Goal: Task Accomplishment & Management: Use online tool/utility

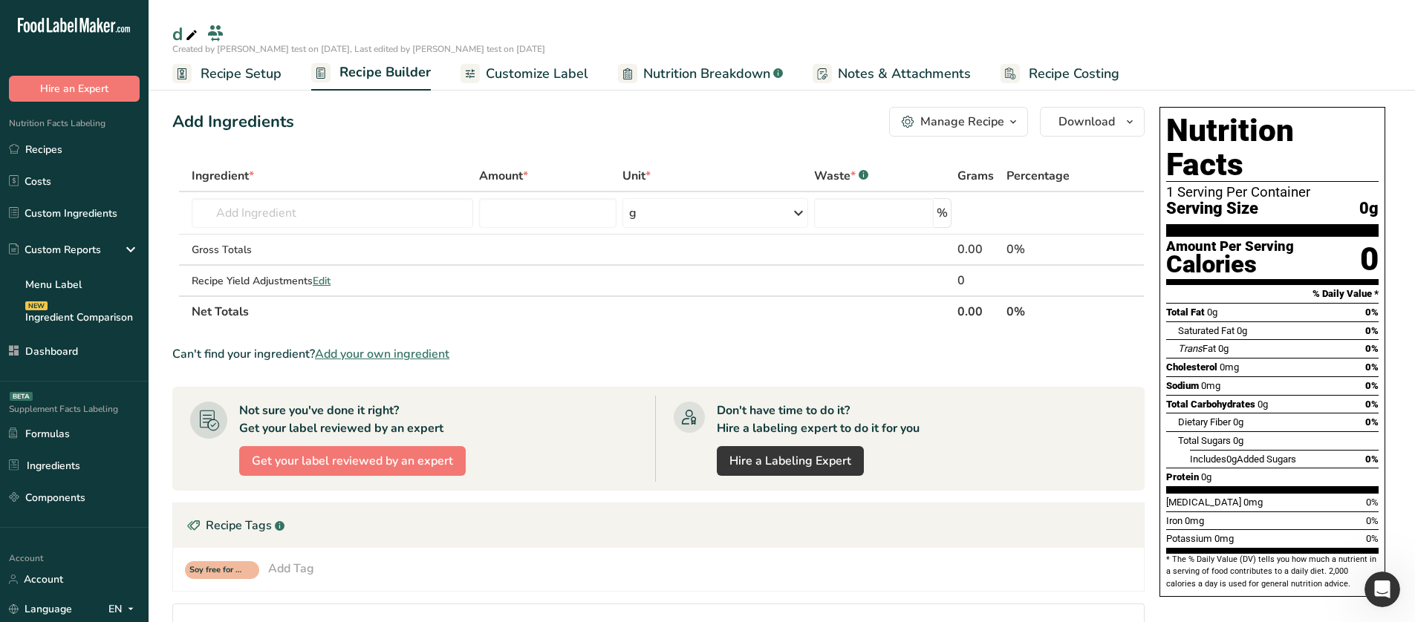
scroll to position [60, 0]
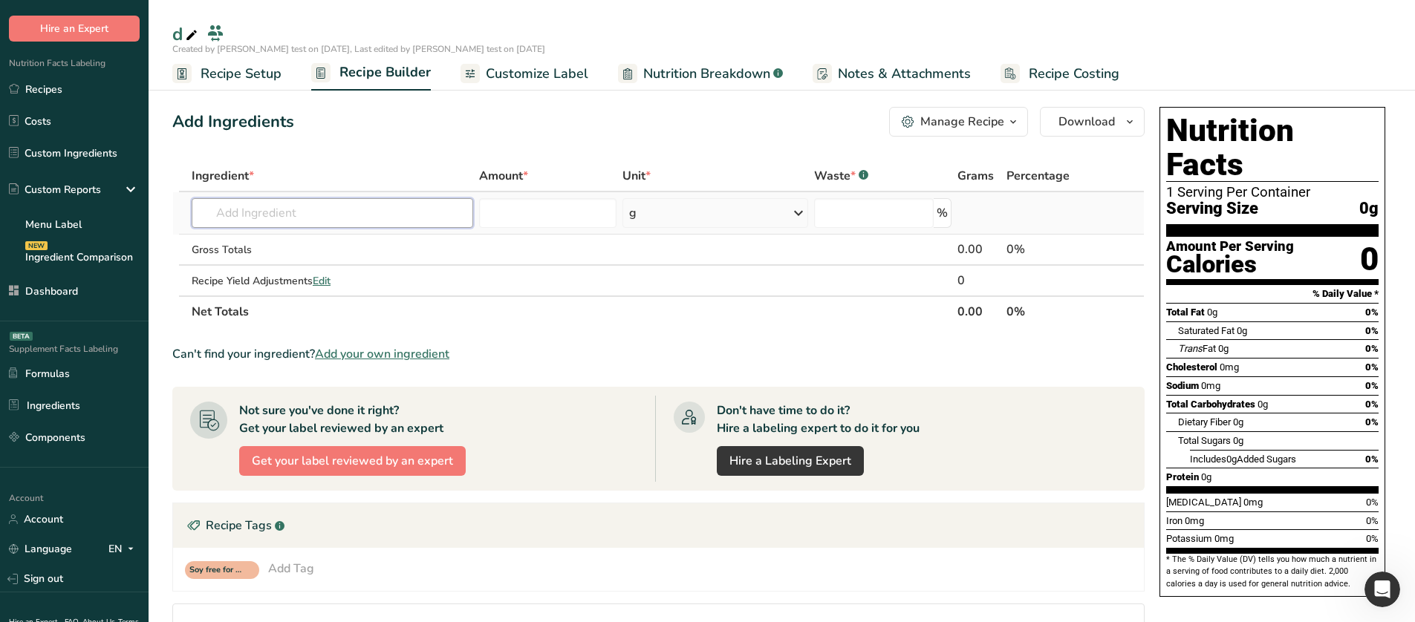
drag, startPoint x: 0, startPoint y: 0, endPoint x: 304, endPoint y: 209, distance: 369.5
click at [304, 209] on input "text" at bounding box center [332, 213] width 281 height 30
click at [669, 79] on span "Nutrition Breakdown" at bounding box center [706, 74] width 127 height 20
select select "Calories"
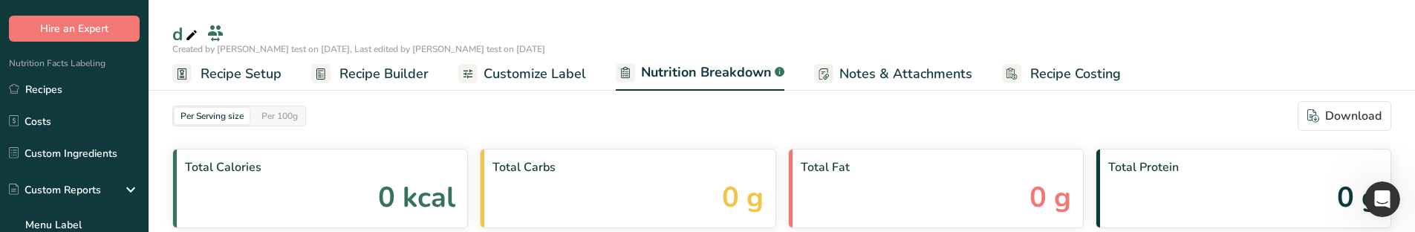
click at [515, 74] on span "Customize Label" at bounding box center [534, 74] width 102 height 20
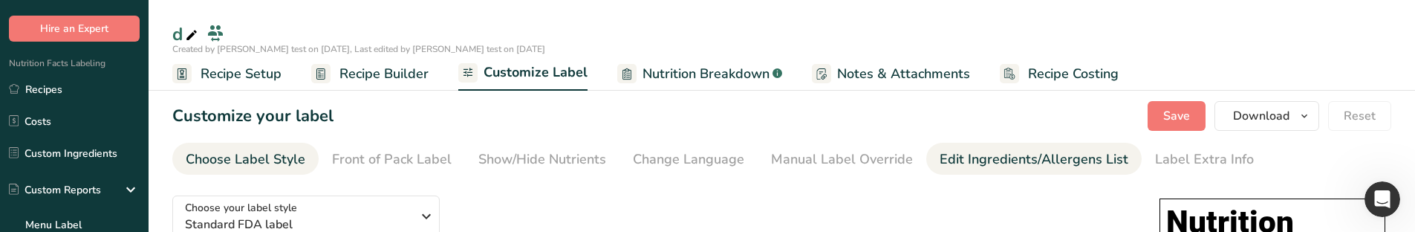
click at [982, 151] on div "Edit Ingredients/Allergens List" at bounding box center [1033, 159] width 189 height 20
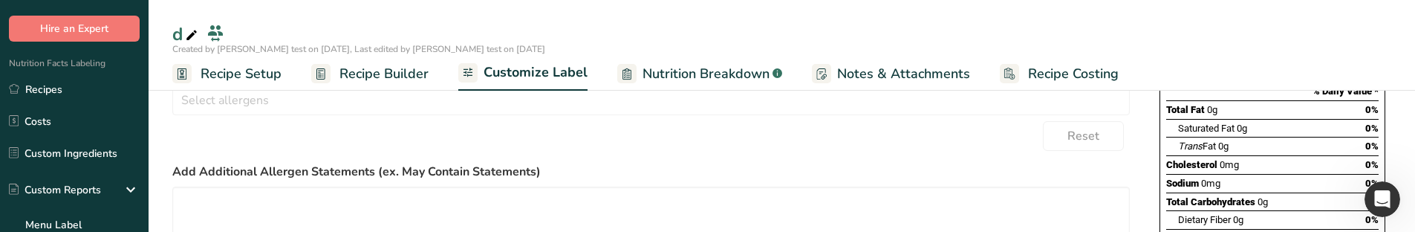
scroll to position [297, 0]
click at [371, 104] on input "text" at bounding box center [651, 96] width 956 height 23
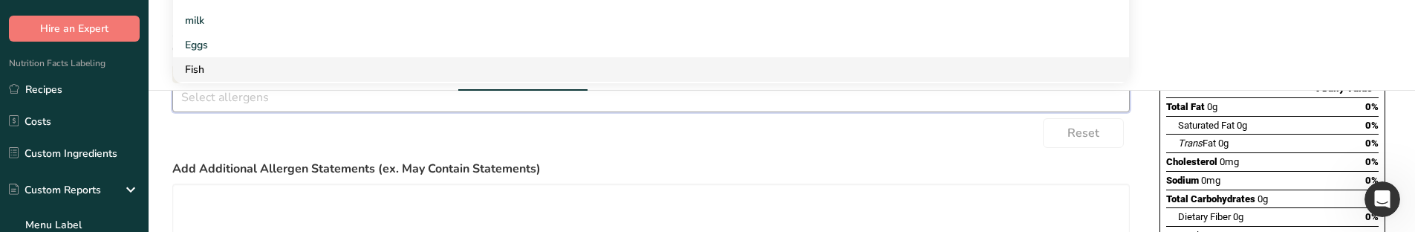
click at [224, 61] on link "Fish" at bounding box center [651, 69] width 956 height 25
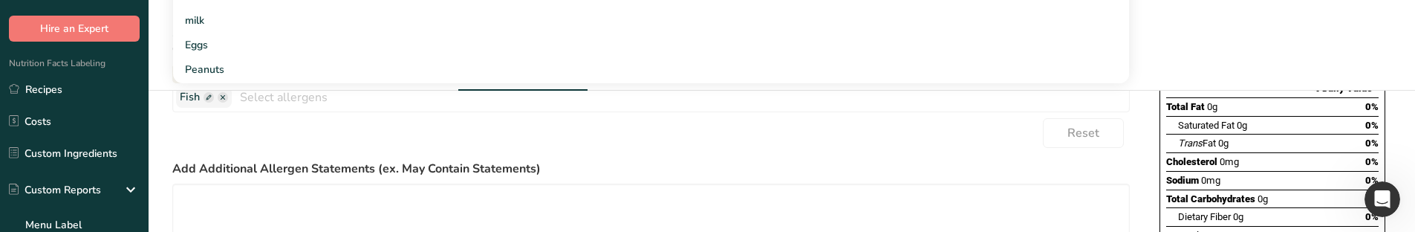
click at [228, 132] on div "Reset" at bounding box center [650, 133] width 957 height 30
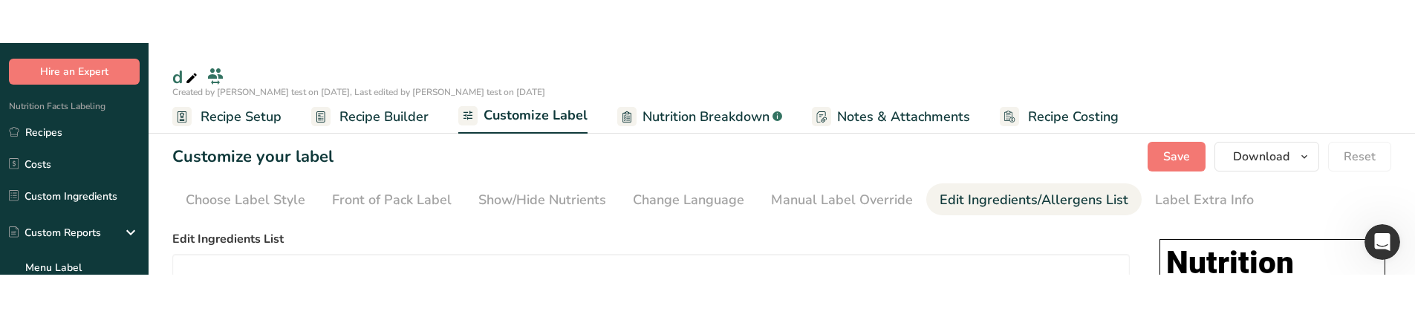
scroll to position [0, 0]
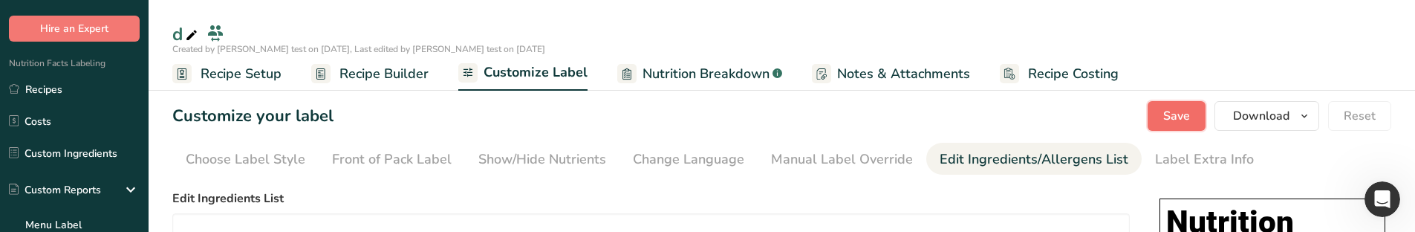
click at [1177, 120] on span "Save" at bounding box center [1176, 116] width 27 height 18
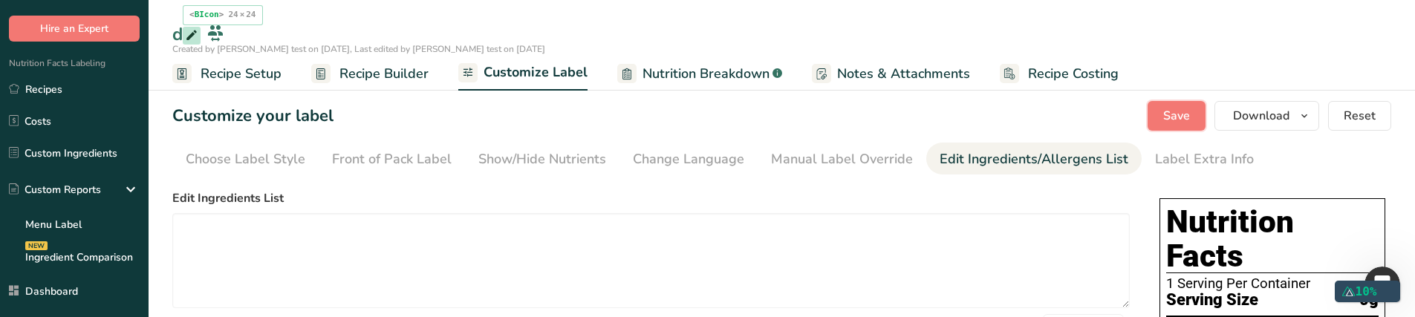
click at [189, 34] on icon at bounding box center [191, 35] width 13 height 21
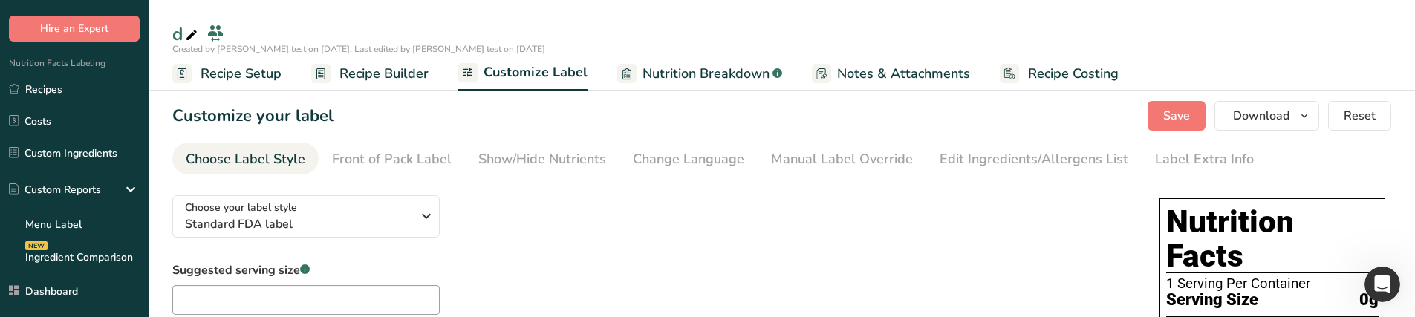
click at [189, 30] on icon at bounding box center [191, 35] width 13 height 21
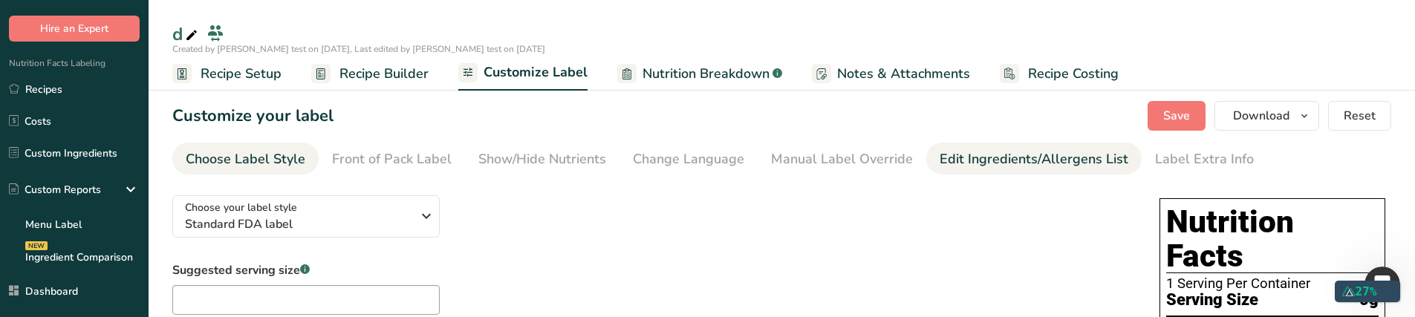
drag, startPoint x: 946, startPoint y: 143, endPoint x: 956, endPoint y: 166, distance: 25.0
click at [946, 143] on link "Edit Ingredients/Allergens List" at bounding box center [1033, 159] width 189 height 33
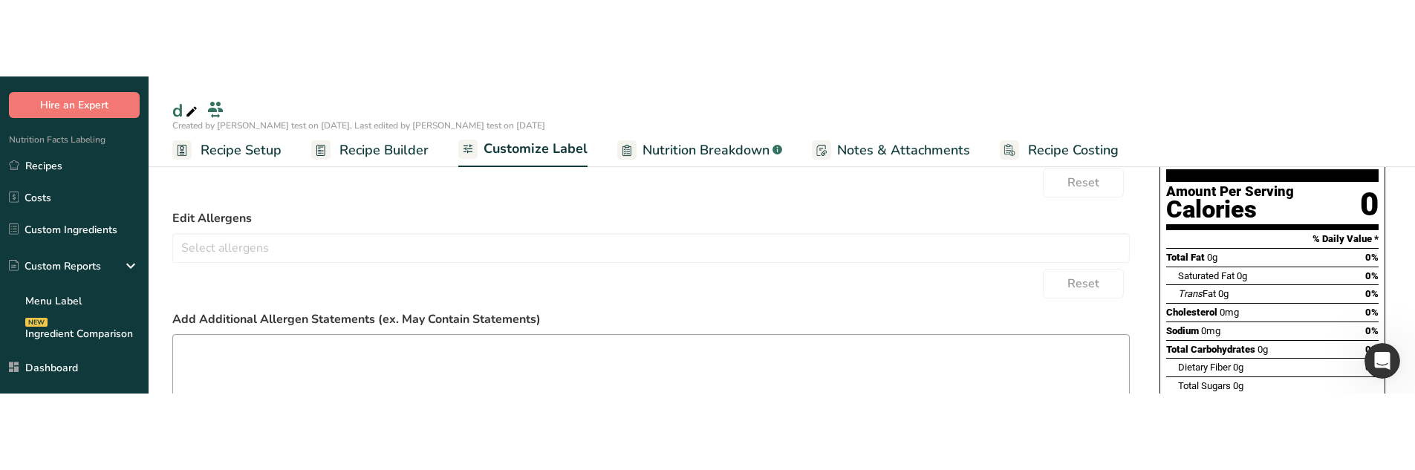
scroll to position [71, 0]
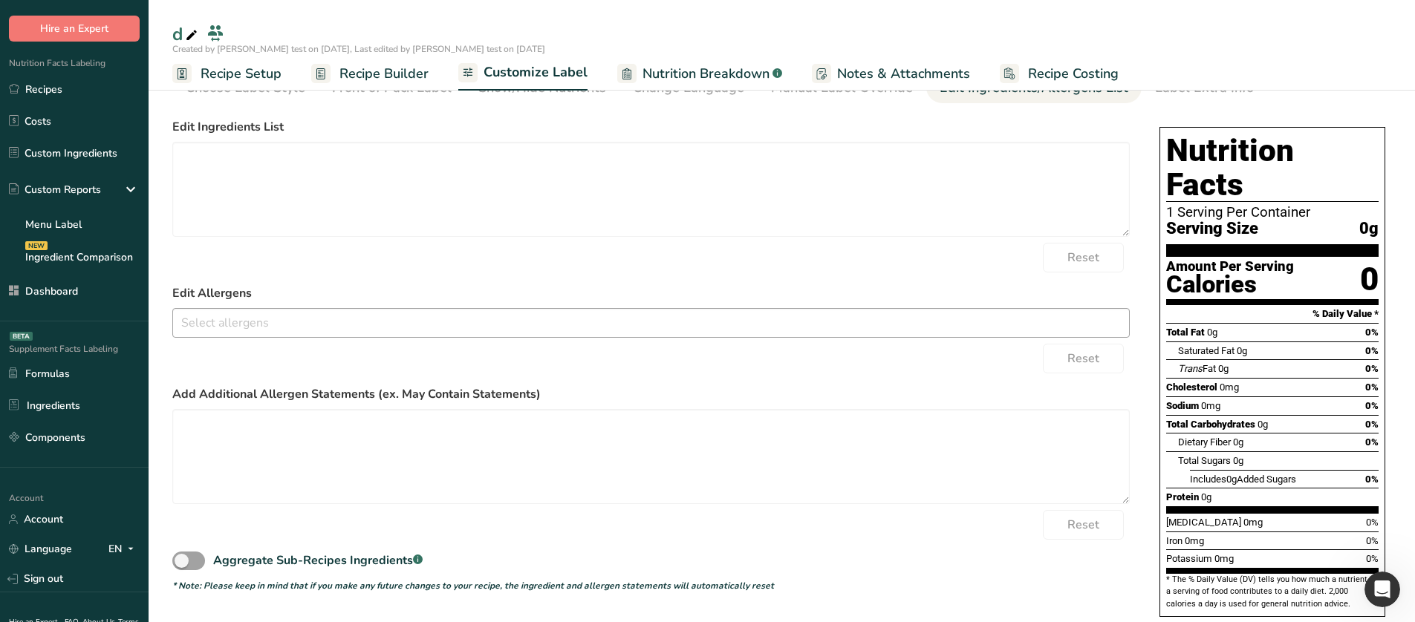
click at [285, 336] on div at bounding box center [651, 323] width 956 height 25
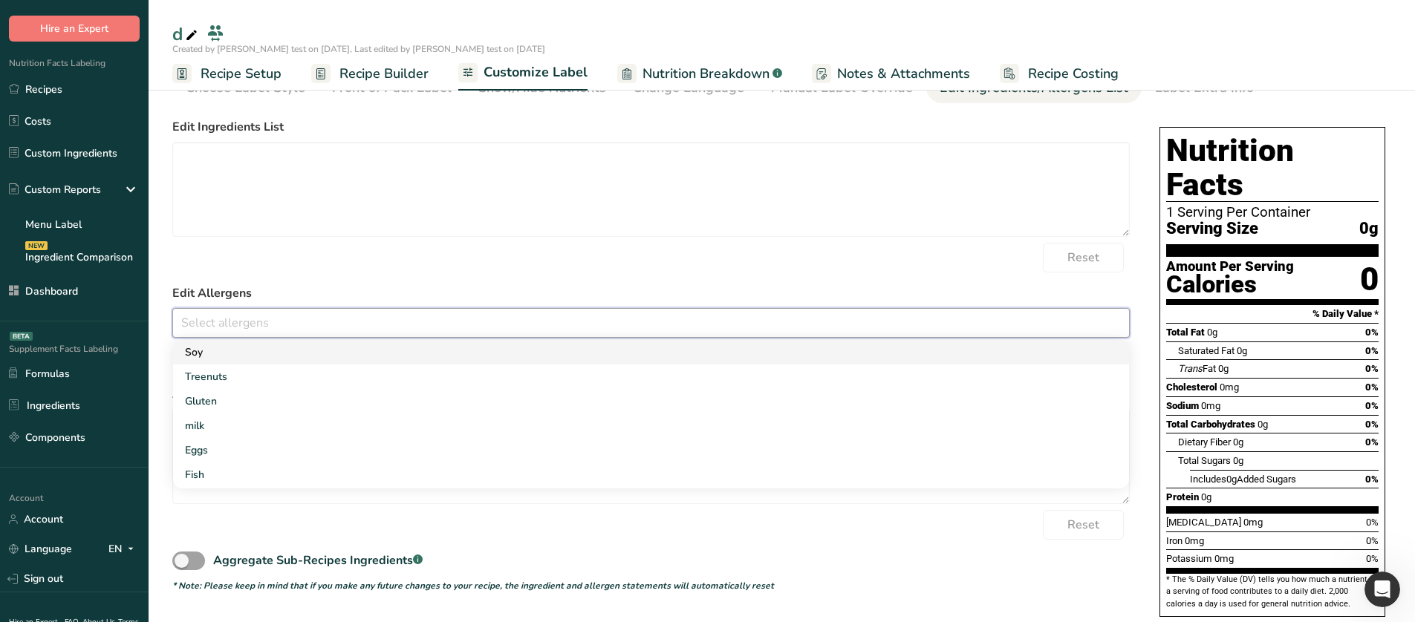
click at [250, 354] on link "Soy" at bounding box center [651, 352] width 956 height 25
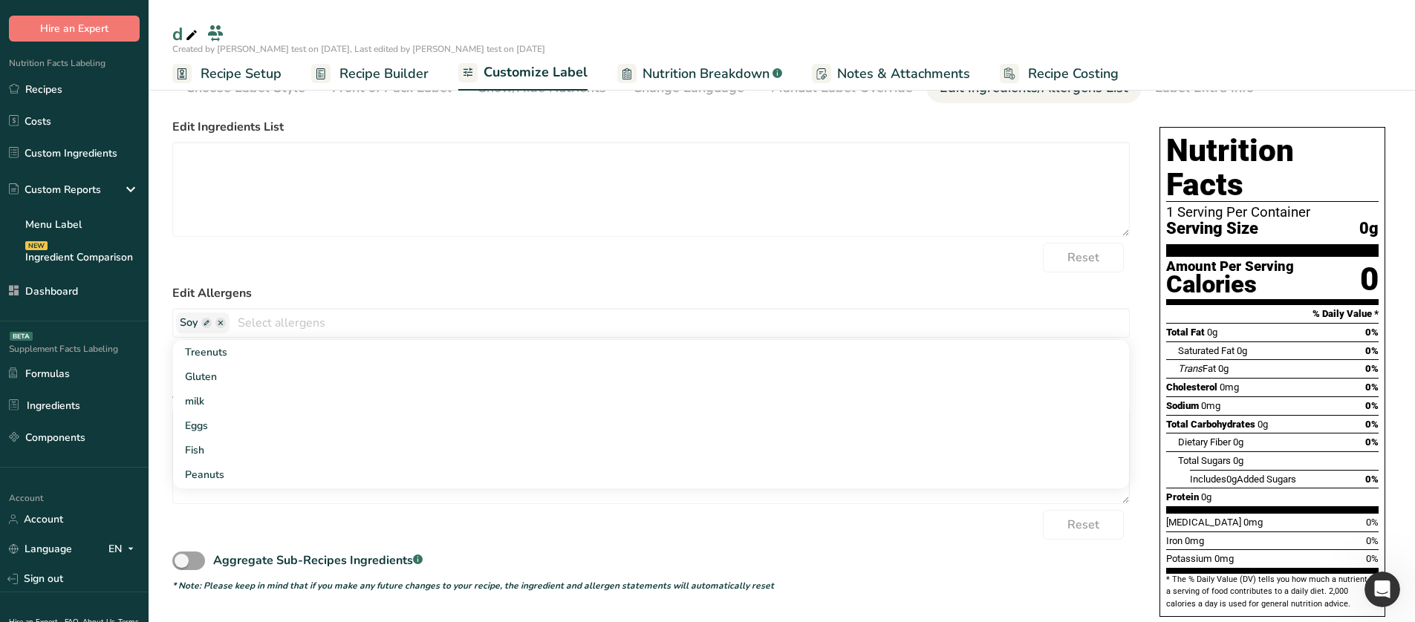
drag, startPoint x: 255, startPoint y: 287, endPoint x: 253, endPoint y: 300, distance: 12.8
click at [255, 287] on label "Edit Allergens" at bounding box center [650, 293] width 957 height 18
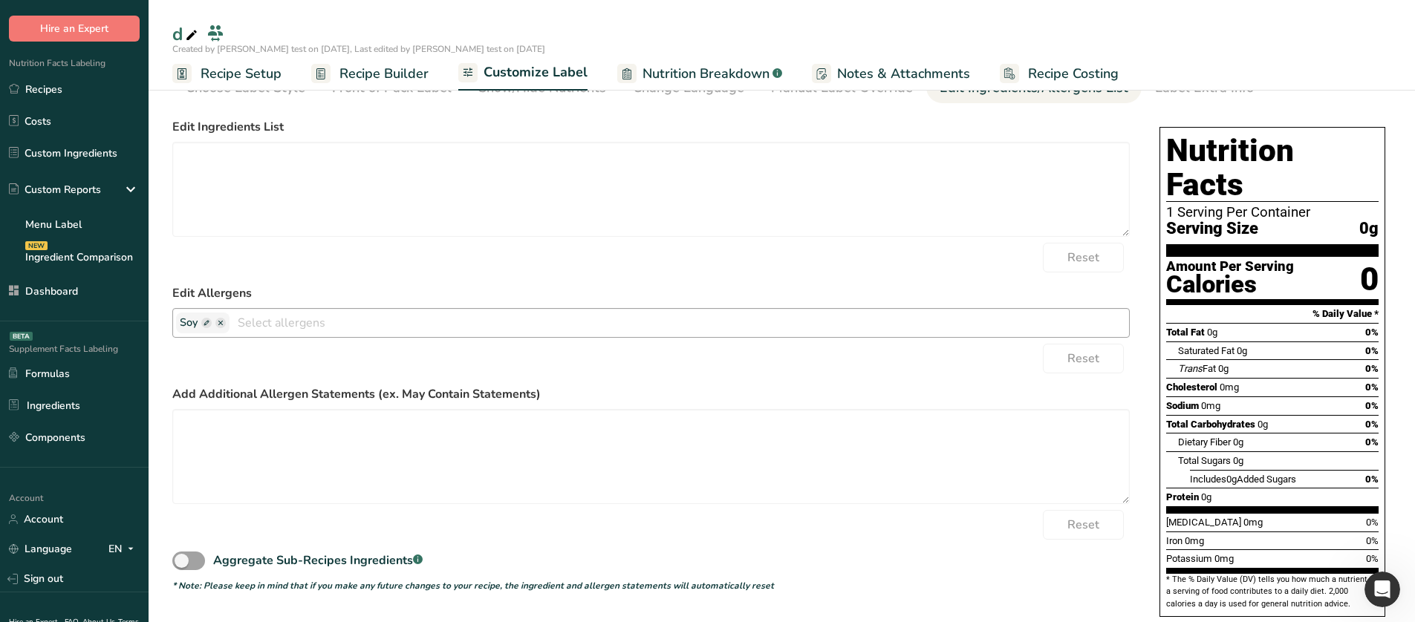
click at [205, 326] on span at bounding box center [206, 323] width 10 height 10
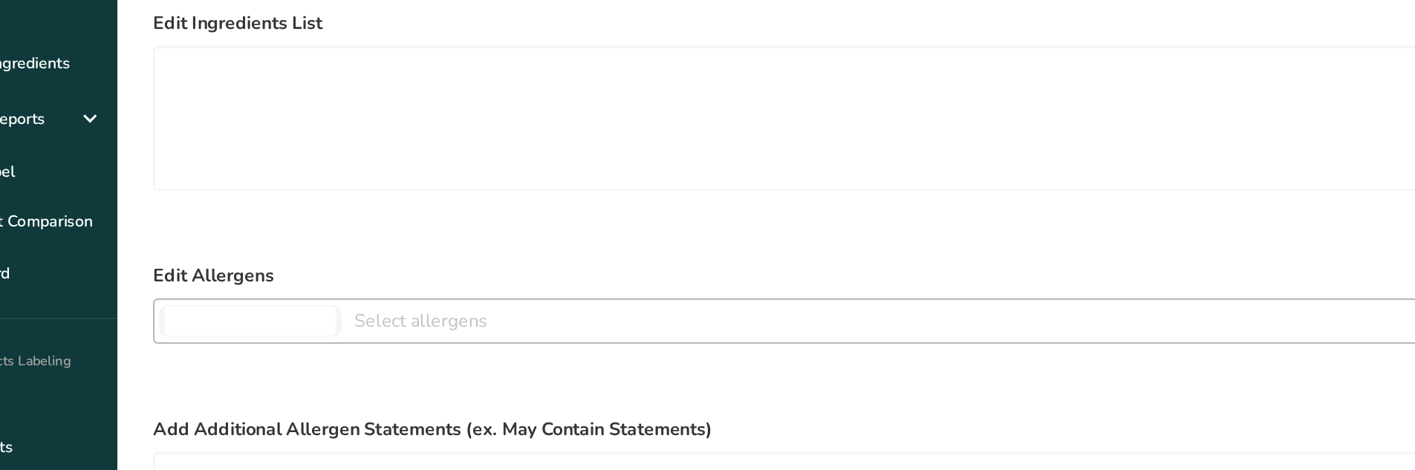
click at [273, 286] on label "Edit Allergens" at bounding box center [650, 293] width 957 height 18
click at [251, 315] on input "text" at bounding box center [236, 322] width 113 height 19
type input "sss"
click at [204, 327] on span at bounding box center [204, 323] width 10 height 10
click at [204, 327] on input "sss" at bounding box center [236, 322] width 113 height 19
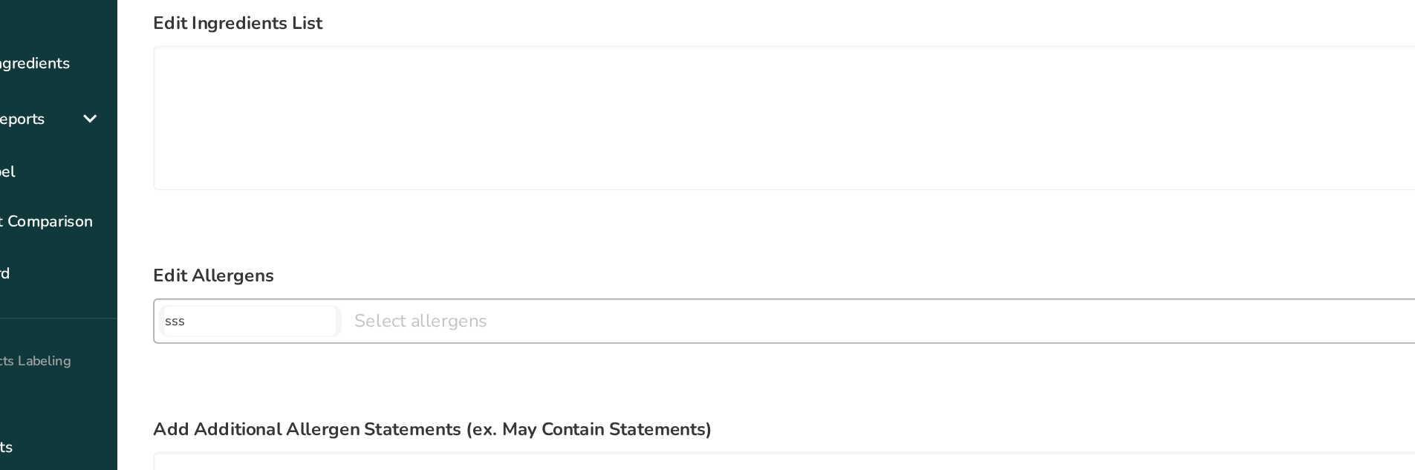
click at [204, 327] on input "sss" at bounding box center [236, 322] width 113 height 19
type input "cccc"
click at [206, 324] on span at bounding box center [209, 323] width 10 height 10
click at [237, 319] on input "cccc" at bounding box center [236, 322] width 113 height 19
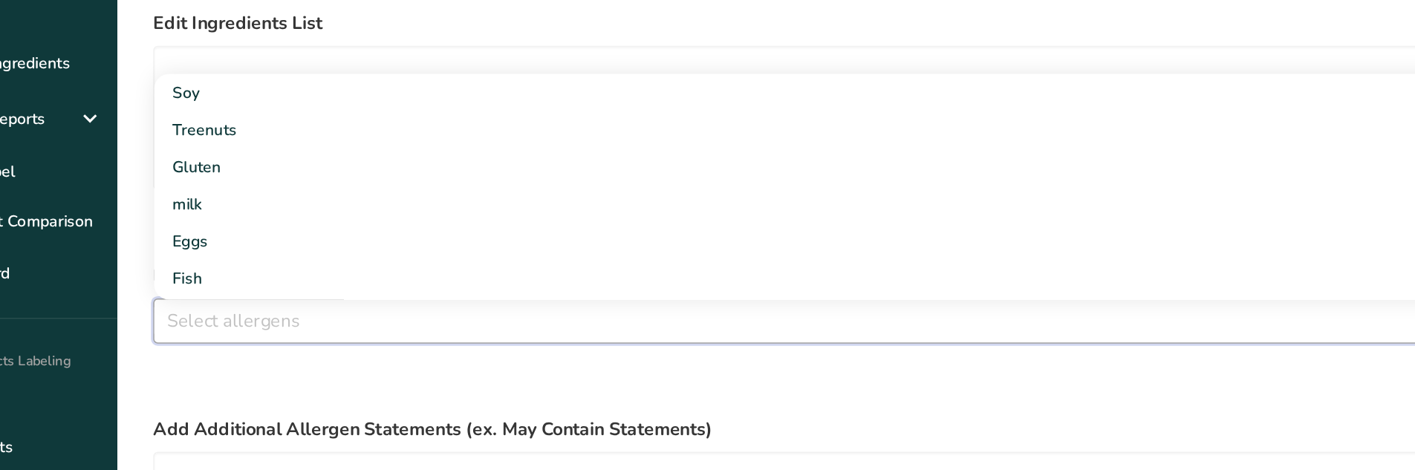
click at [236, 319] on input "text" at bounding box center [651, 322] width 956 height 23
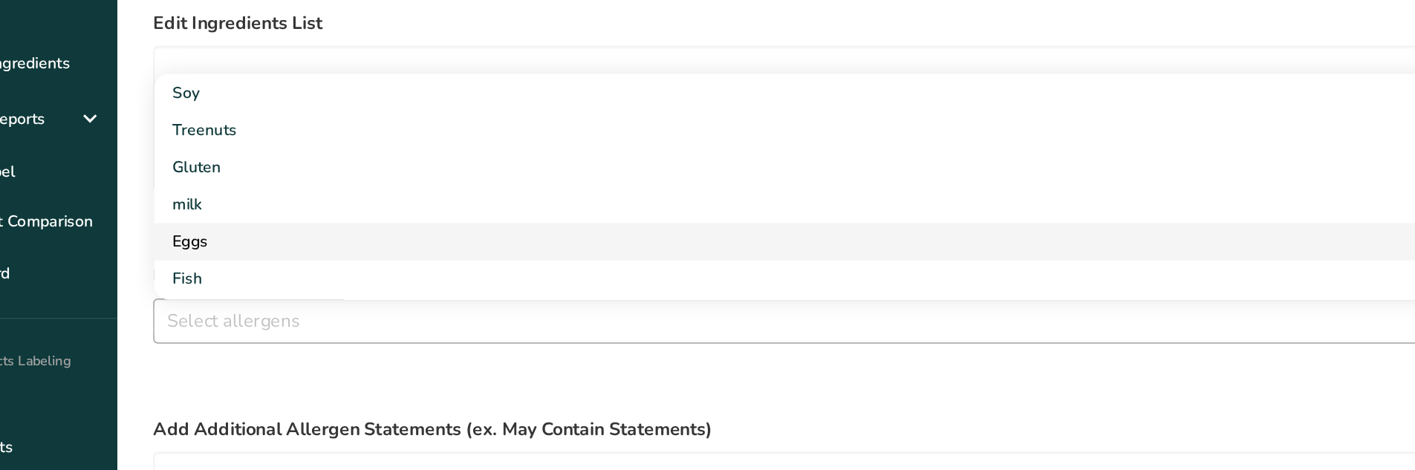
click at [212, 274] on link "Eggs" at bounding box center [651, 270] width 956 height 25
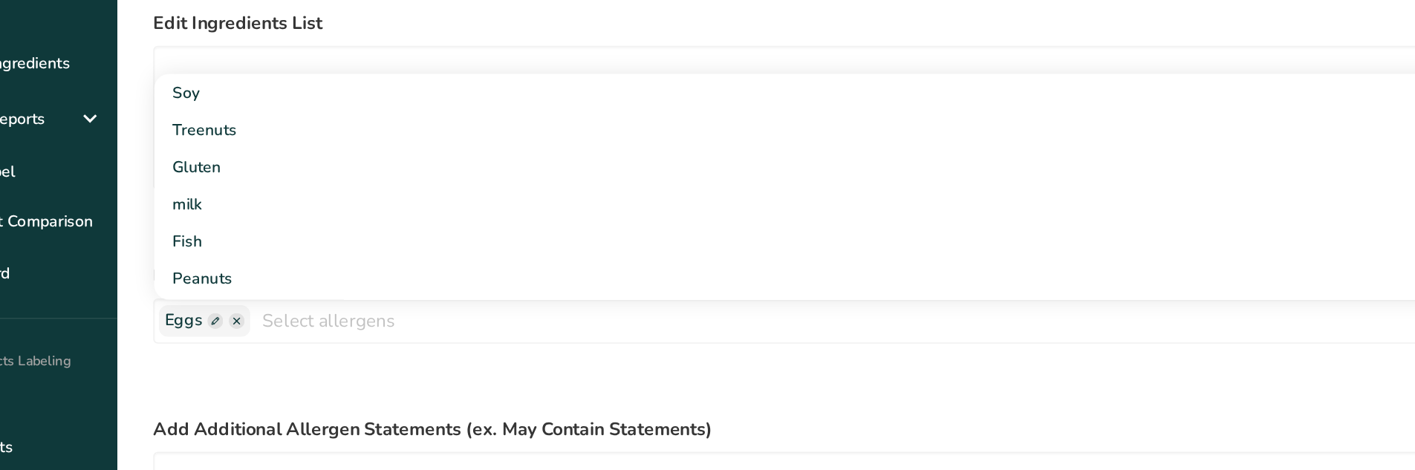
click at [219, 354] on div "Reset" at bounding box center [650, 359] width 957 height 30
click at [211, 327] on span at bounding box center [213, 323] width 10 height 10
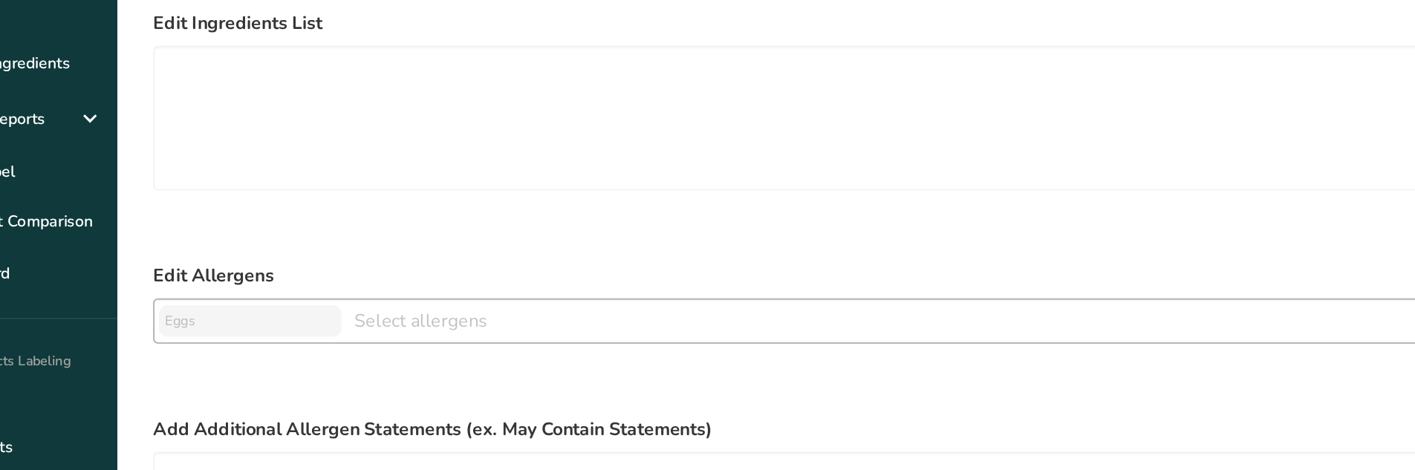
click at [230, 325] on input "text" at bounding box center [236, 322] width 113 height 19
type input "fdff"
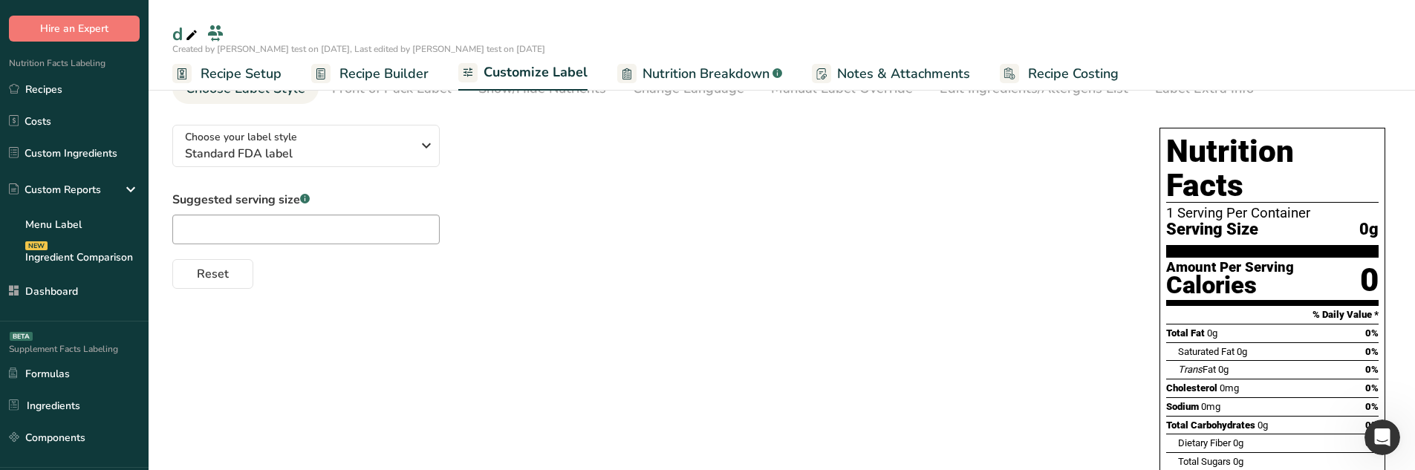
scroll to position [0, 0]
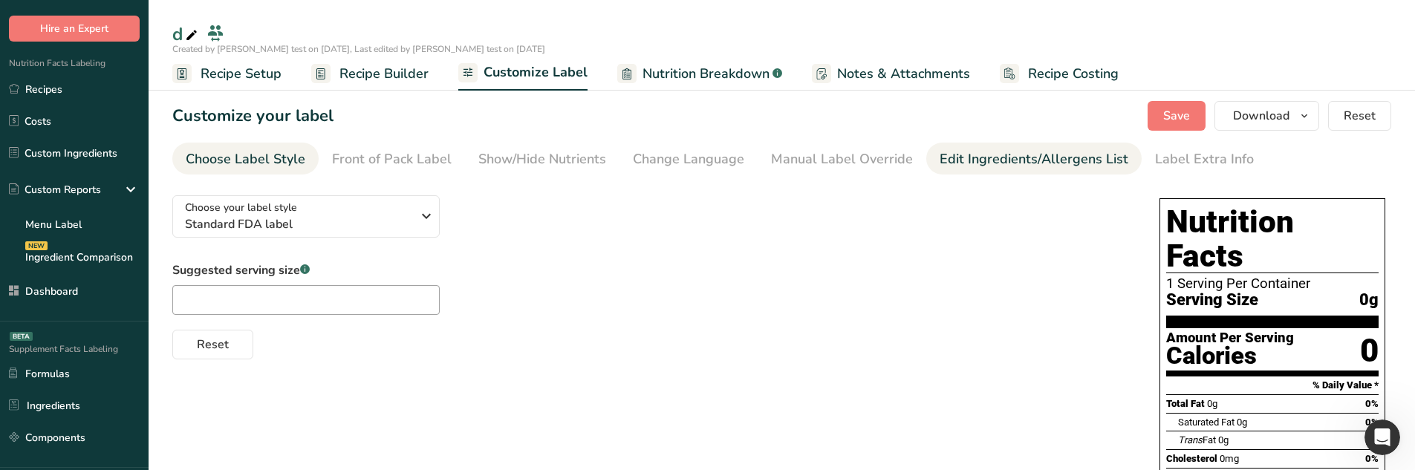
click at [982, 152] on div "Edit Ingredients/Allergens List" at bounding box center [1033, 159] width 189 height 20
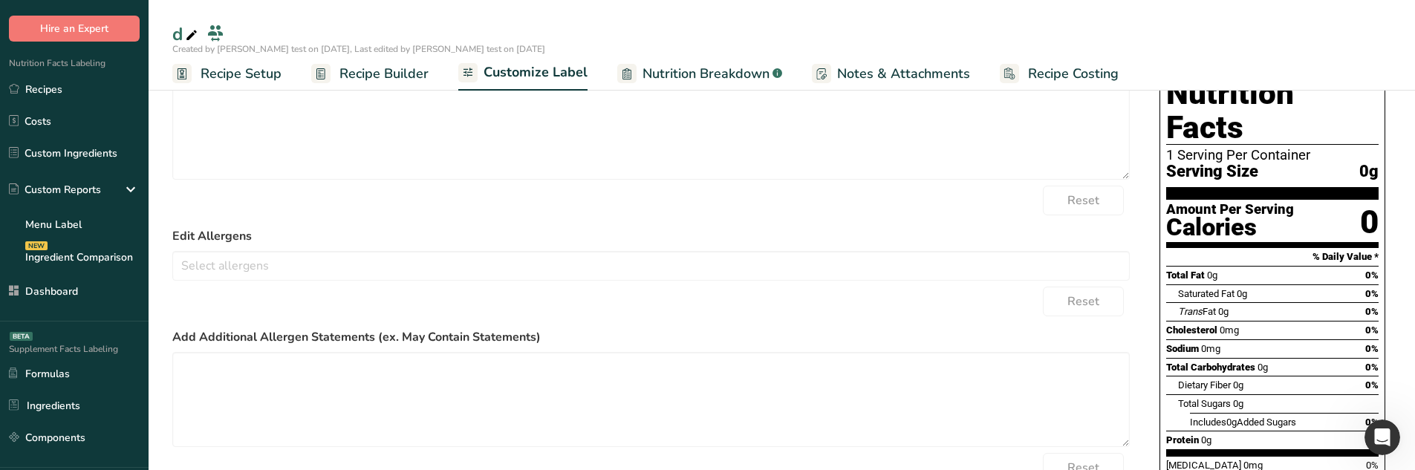
scroll to position [223, 0]
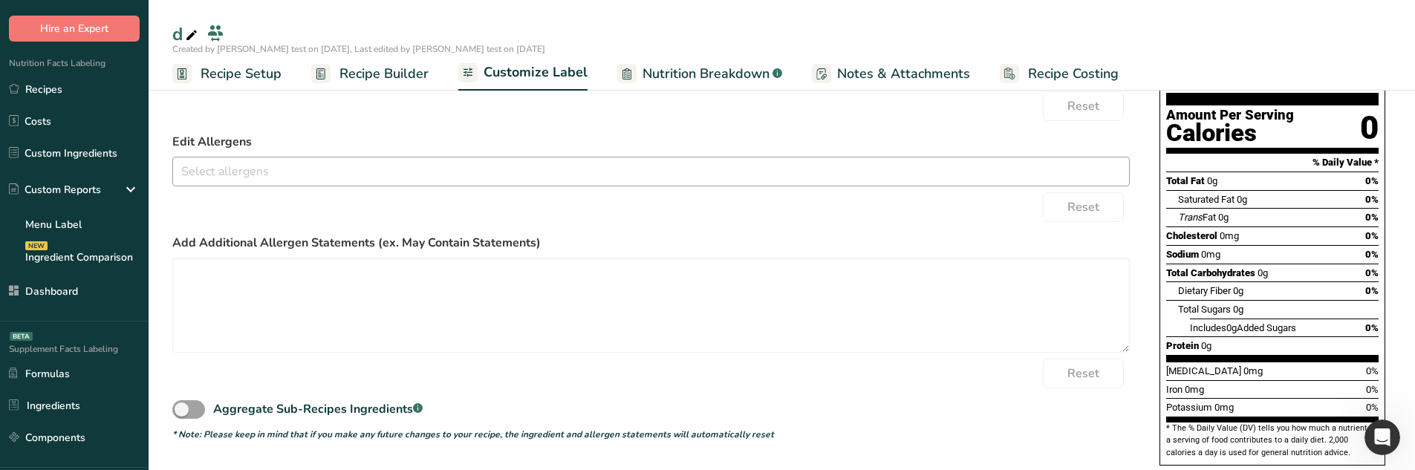
click at [352, 175] on input "text" at bounding box center [651, 171] width 956 height 23
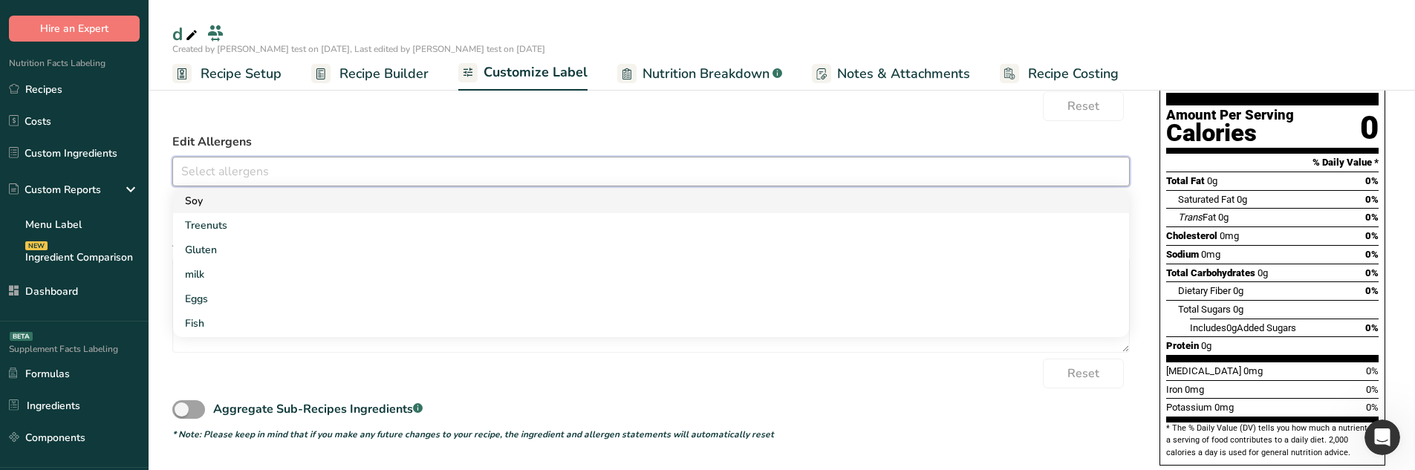
click at [313, 201] on link "Soy" at bounding box center [651, 201] width 956 height 25
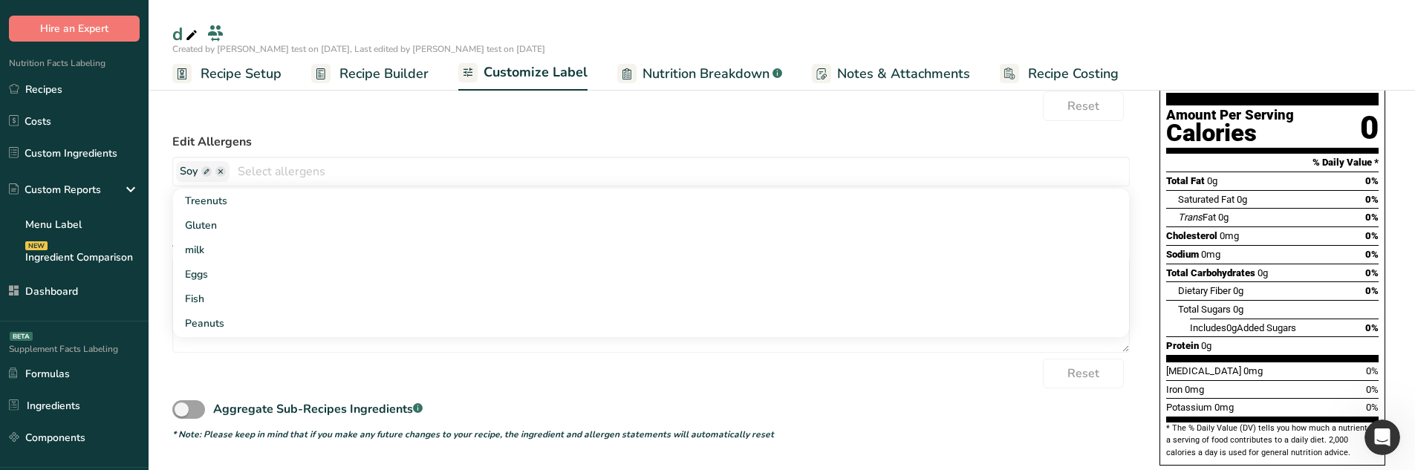
drag, startPoint x: 315, startPoint y: 141, endPoint x: 402, endPoint y: 134, distance: 87.2
click at [315, 140] on label "Edit Allergens" at bounding box center [650, 142] width 957 height 18
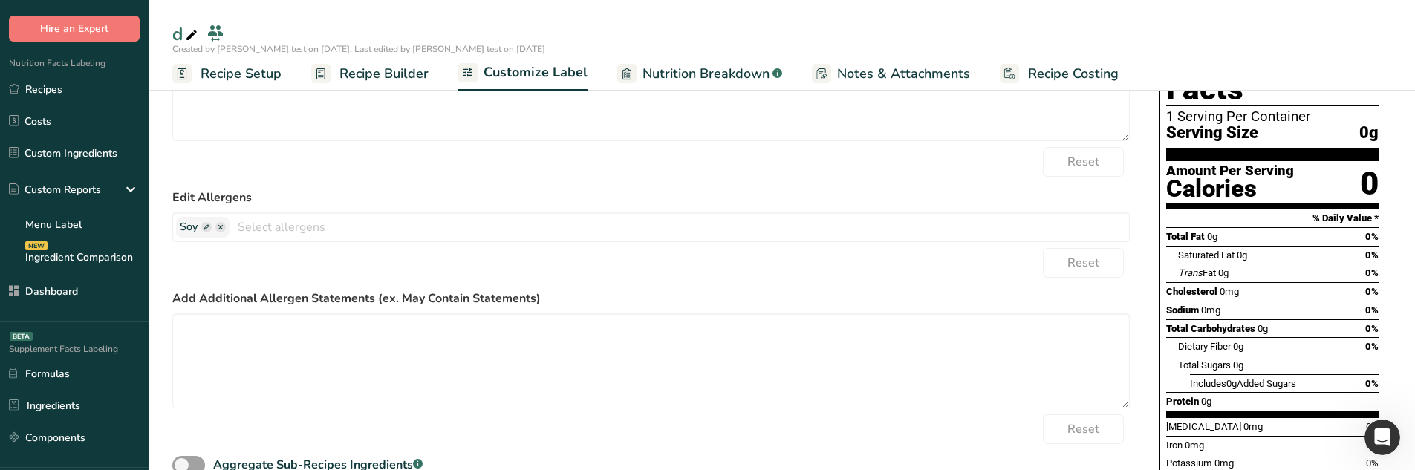
scroll to position [0, 0]
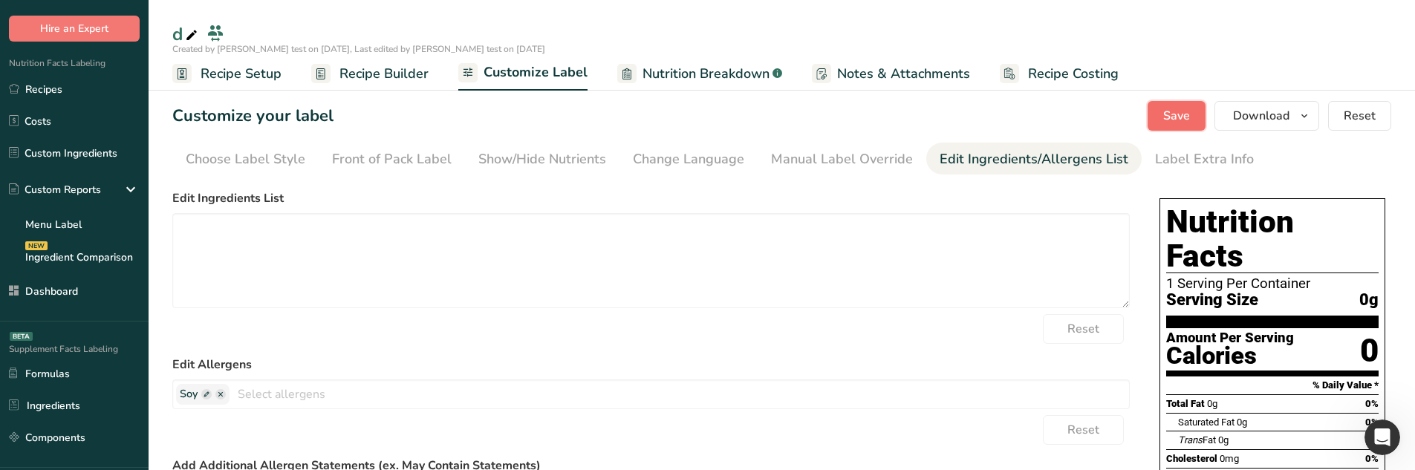
click at [1169, 120] on span "Save" at bounding box center [1176, 116] width 27 height 18
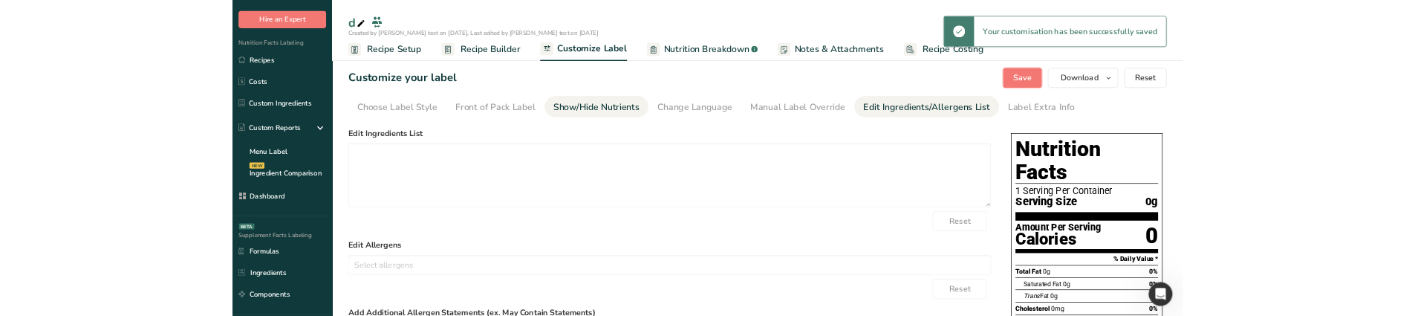
scroll to position [224, 0]
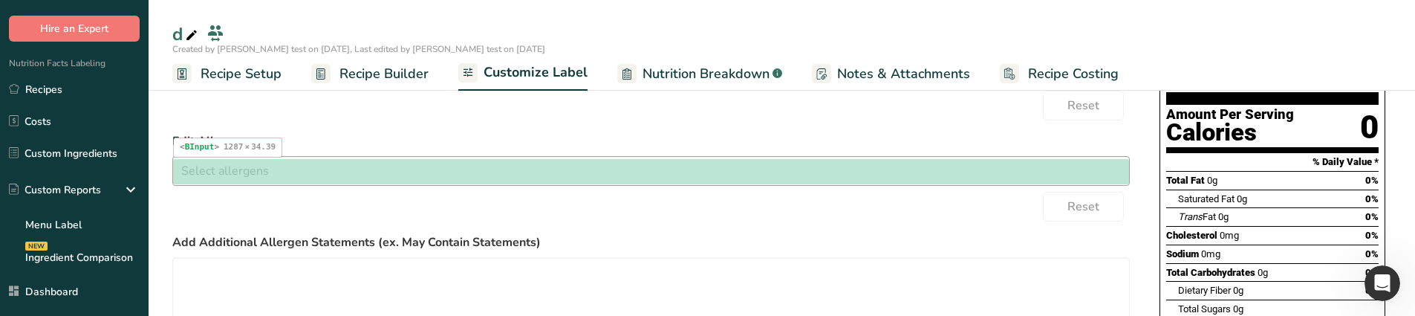
click at [347, 172] on input "text" at bounding box center [651, 170] width 956 height 23
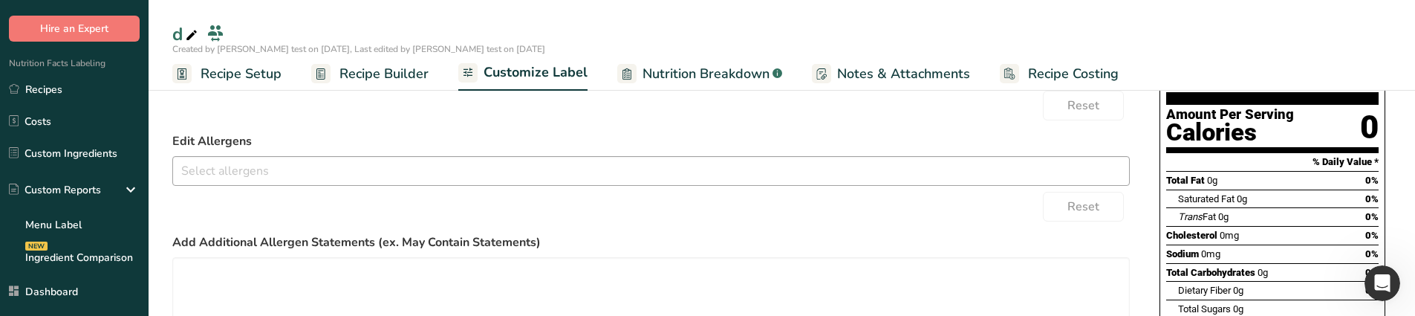
click at [397, 179] on input "text" at bounding box center [651, 170] width 956 height 23
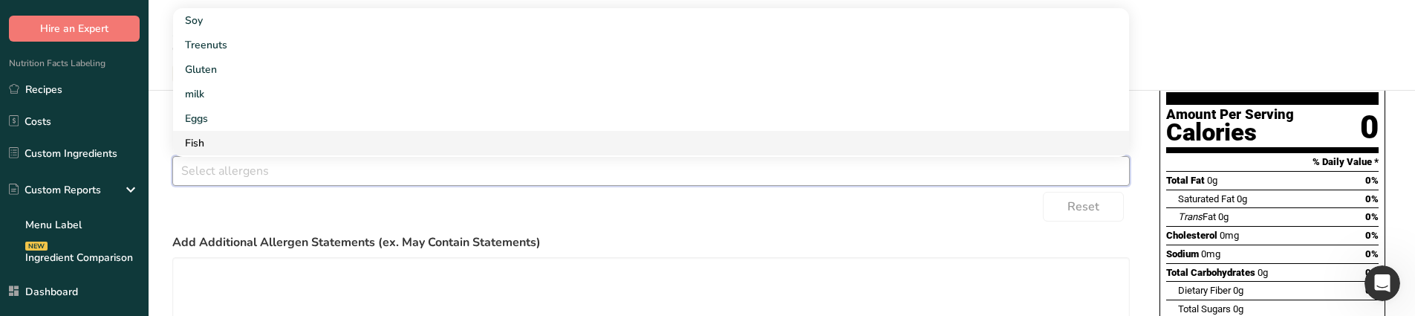
click at [290, 143] on link "Fish" at bounding box center [651, 143] width 956 height 25
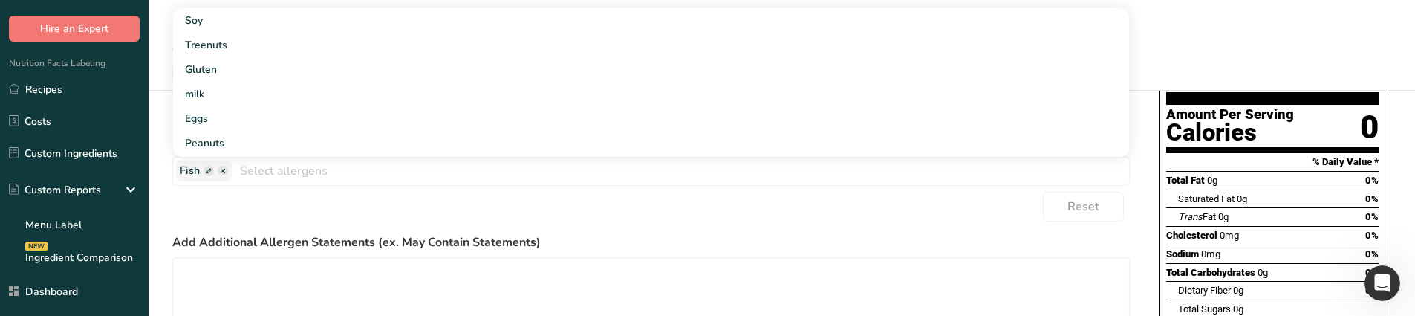
click at [311, 202] on div "Reset" at bounding box center [650, 207] width 957 height 30
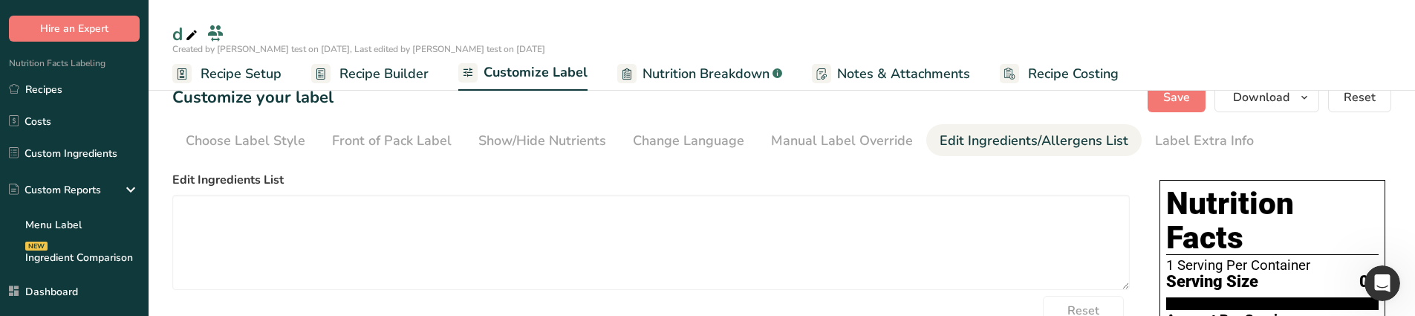
scroll to position [0, 0]
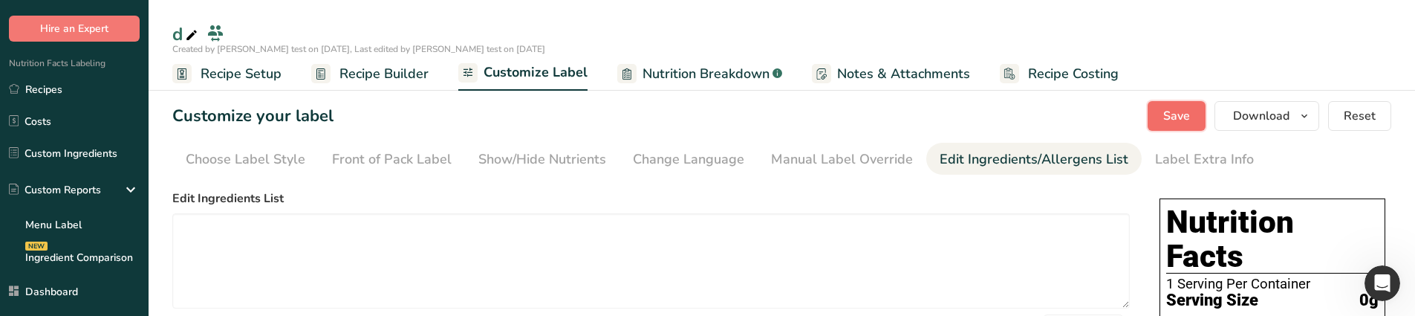
click at [1184, 122] on span "Save" at bounding box center [1176, 116] width 27 height 18
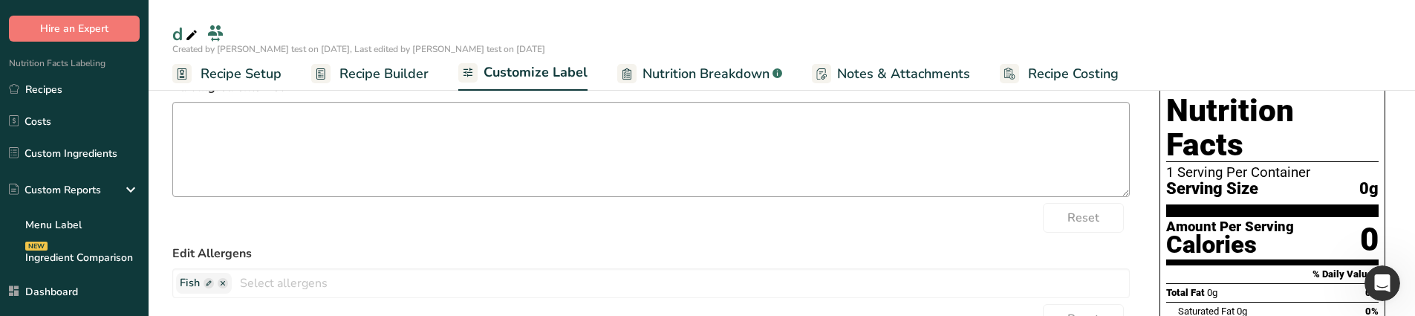
scroll to position [223, 0]
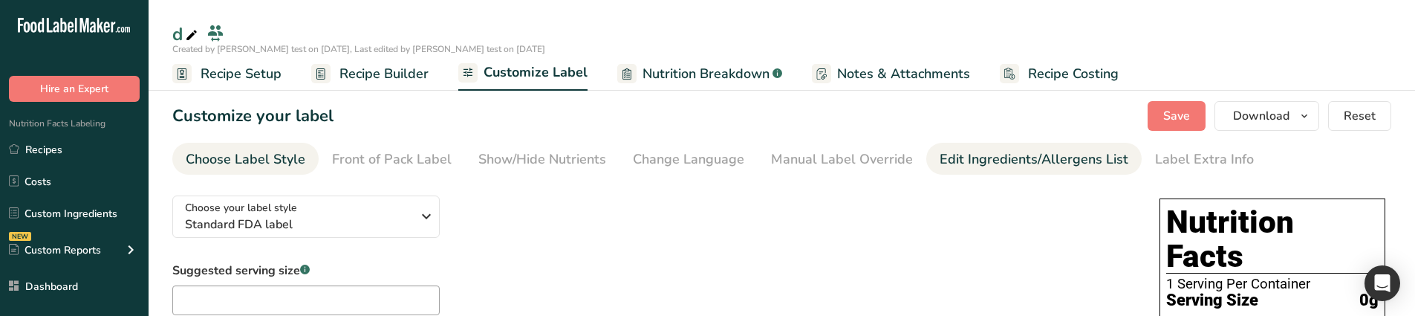
click at [991, 163] on div "Edit Ingredients/Allergens List" at bounding box center [1033, 159] width 189 height 20
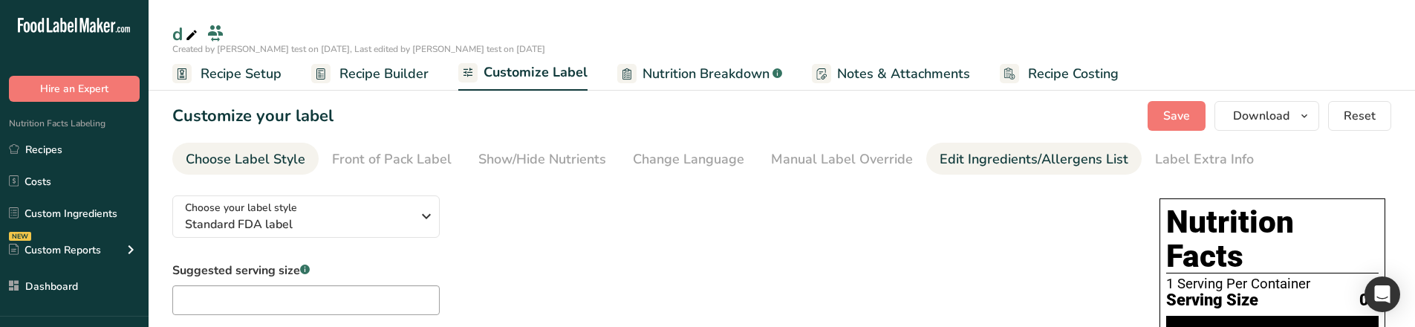
click at [990, 168] on div "Edit Ingredients/Allergens List" at bounding box center [1033, 159] width 189 height 20
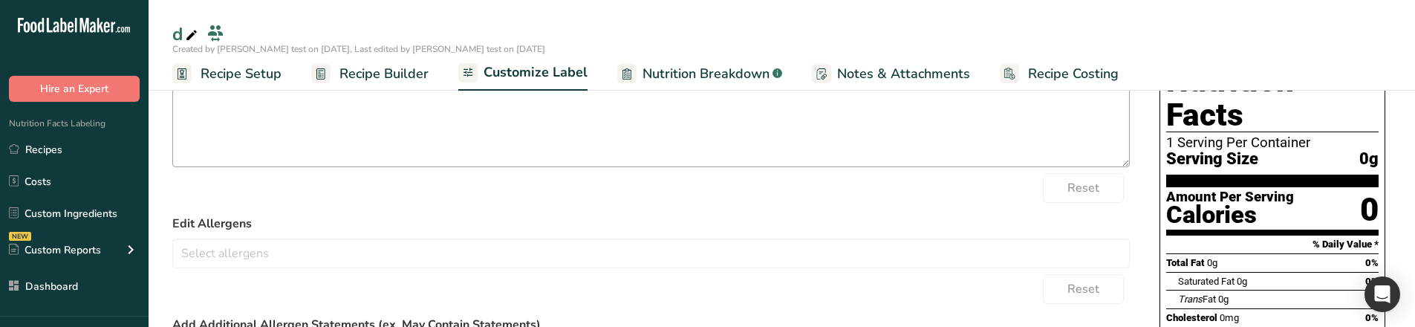
scroll to position [149, 0]
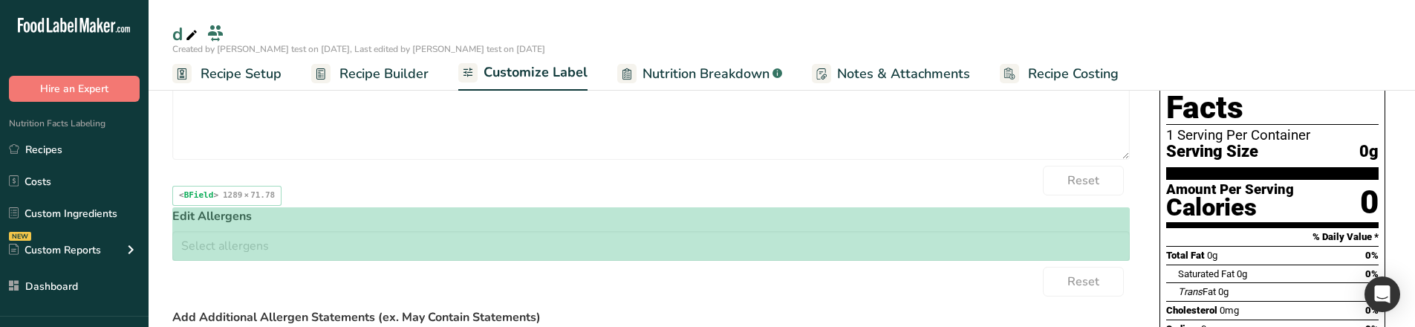
click at [498, 225] on div "Edit Allergens Soy Treenuts Gluten milk Eggs Fish Peanuts Sesame Crustaceans Su…" at bounding box center [650, 233] width 957 height 53
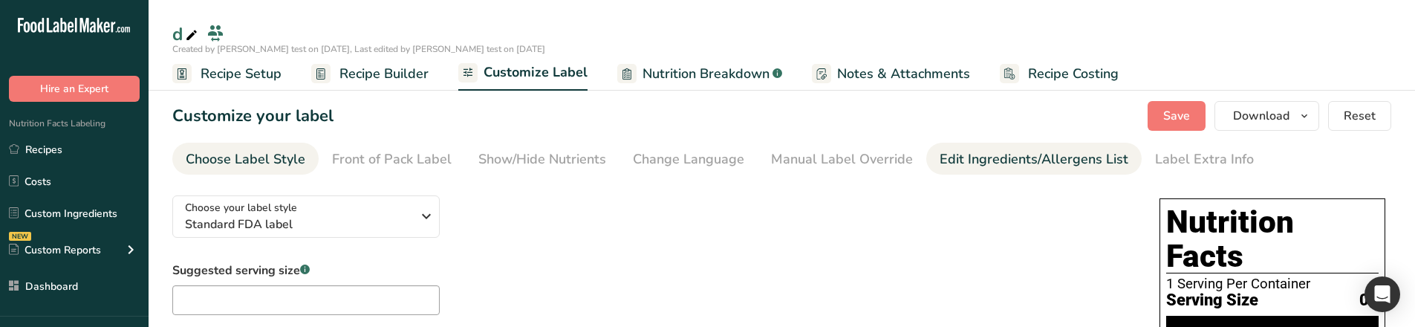
click at [930, 160] on li "Edit Ingredients/Allergens List" at bounding box center [1033, 159] width 215 height 32
click at [998, 154] on div "Edit Ingredients/Allergens List" at bounding box center [1033, 159] width 189 height 20
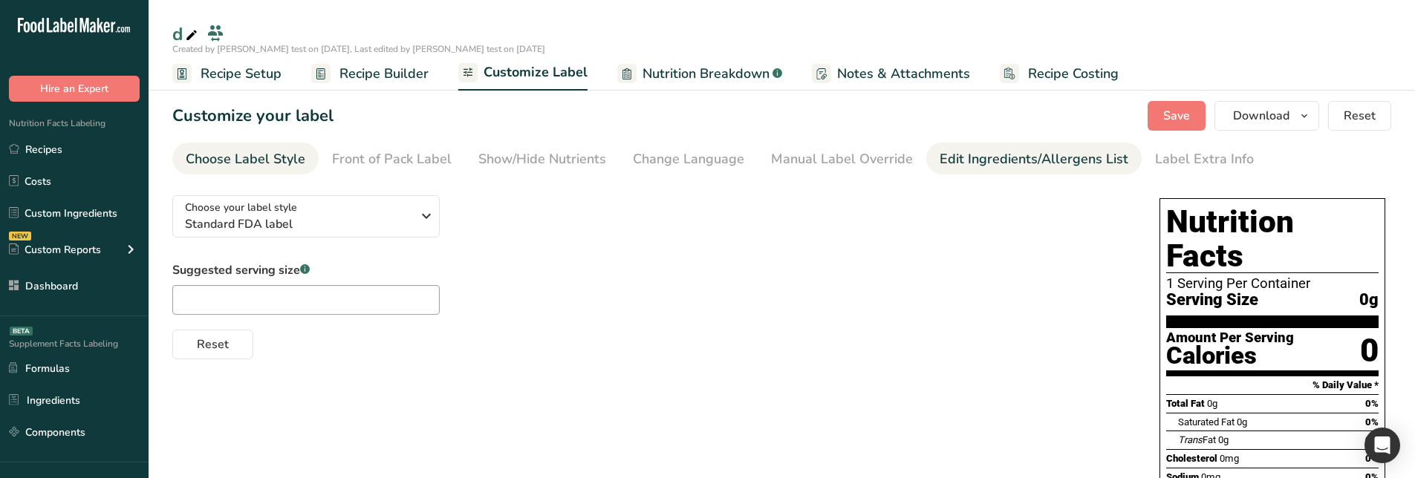
click at [947, 163] on div "Edit Ingredients/Allergens List" at bounding box center [1033, 159] width 189 height 20
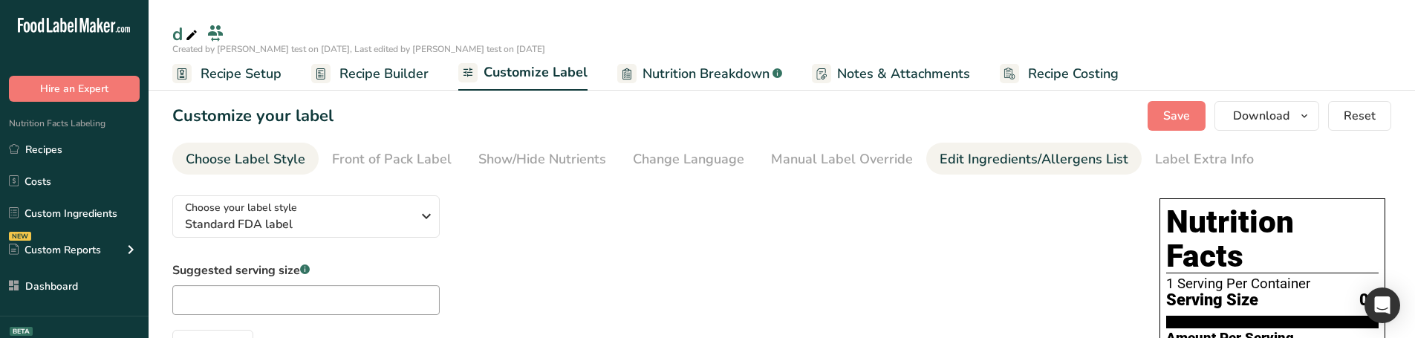
click at [959, 164] on div "Edit Ingredients/Allergens List" at bounding box center [1033, 159] width 189 height 20
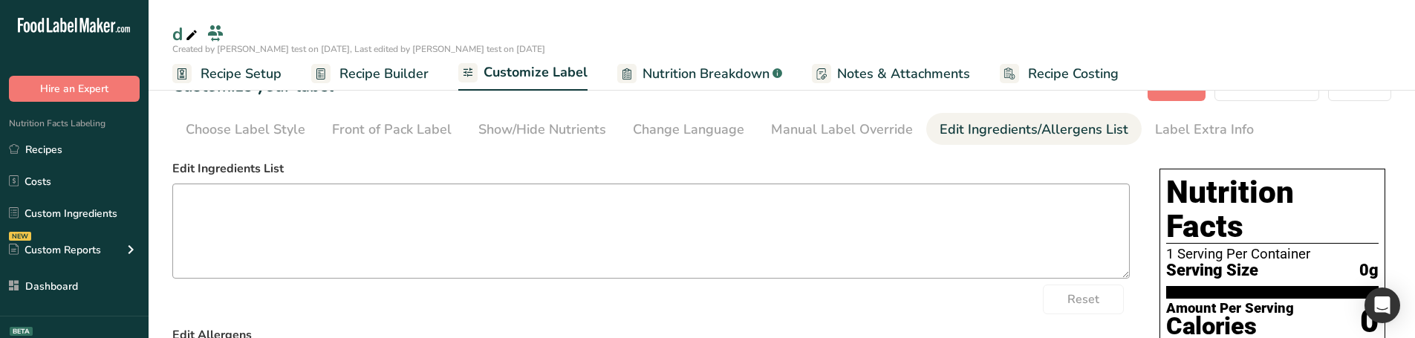
scroll to position [149, 0]
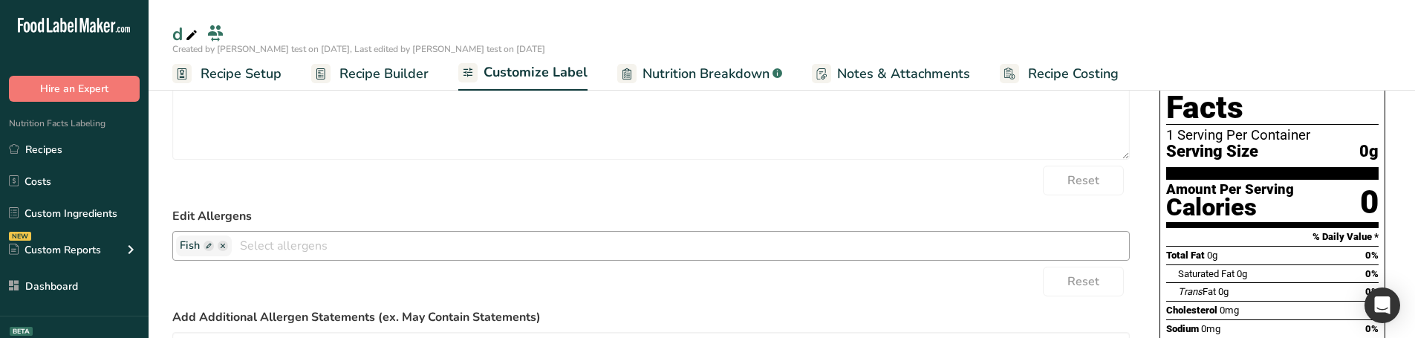
click at [212, 244] on span at bounding box center [208, 246] width 10 height 10
click at [208, 248] on span at bounding box center [208, 246] width 10 height 10
click at [206, 247] on span at bounding box center [208, 246] width 10 height 10
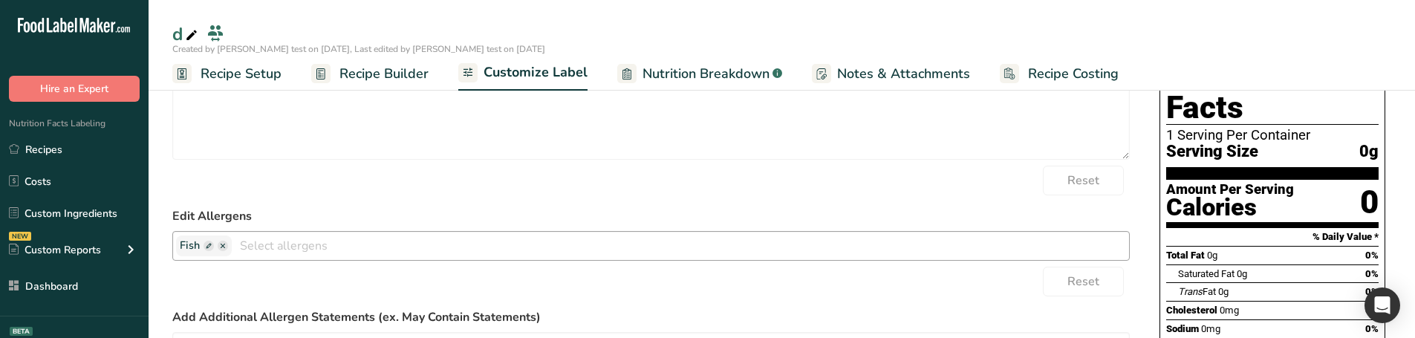
click at [206, 247] on span at bounding box center [208, 246] width 10 height 10
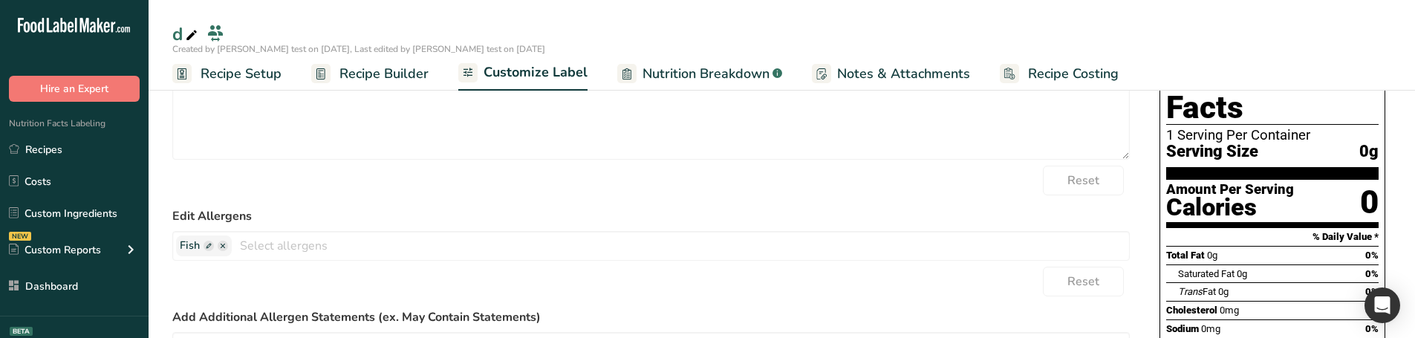
click at [226, 207] on label "Edit Allergens" at bounding box center [650, 216] width 957 height 18
click at [205, 244] on span at bounding box center [208, 246] width 10 height 10
click at [195, 244] on span "Fish" at bounding box center [190, 246] width 20 height 16
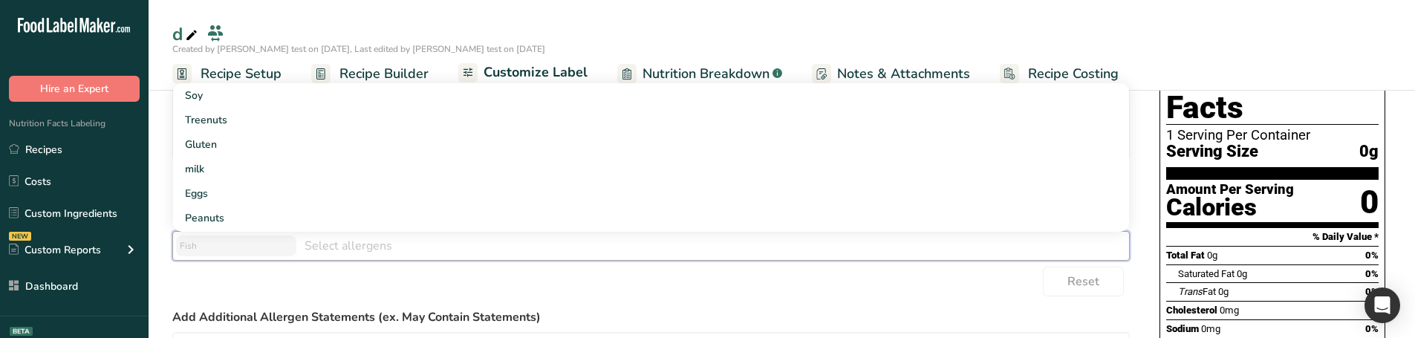
click at [195, 244] on input "text" at bounding box center [236, 245] width 113 height 19
drag, startPoint x: 231, startPoint y: 280, endPoint x: 246, endPoint y: 265, distance: 21.0
click at [232, 280] on div "Reset" at bounding box center [650, 282] width 957 height 30
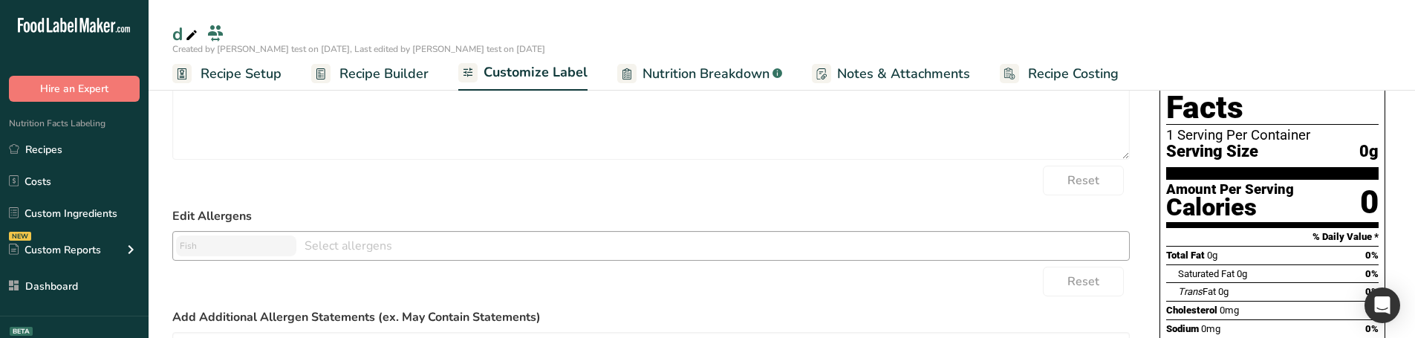
click at [222, 226] on div "Edit Allergens Soy Treenuts Gluten milk Eggs Peanuts Sesame Crustaceans Sulphit…" at bounding box center [650, 233] width 957 height 53
click at [215, 252] on input "text" at bounding box center [236, 245] width 113 height 19
click at [217, 261] on form "Edit Ingredients List Reset Edit Allergens Soy Treenuts Gluten milk Eggs Peanut…" at bounding box center [650, 278] width 957 height 475
click at [218, 250] on input "text" at bounding box center [236, 245] width 113 height 19
click at [194, 247] on span at bounding box center [194, 246] width 10 height 10
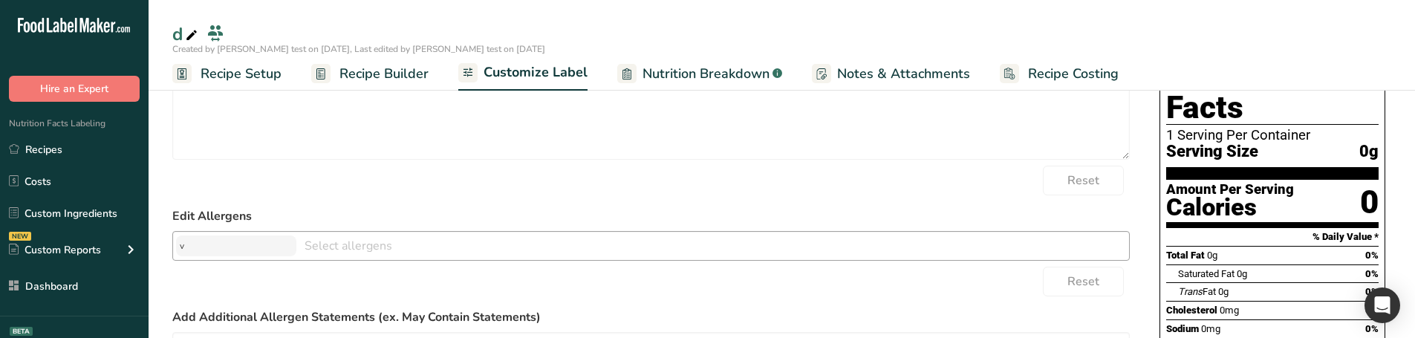
click at [194, 247] on input "v" at bounding box center [236, 245] width 113 height 19
type input "vdddd"
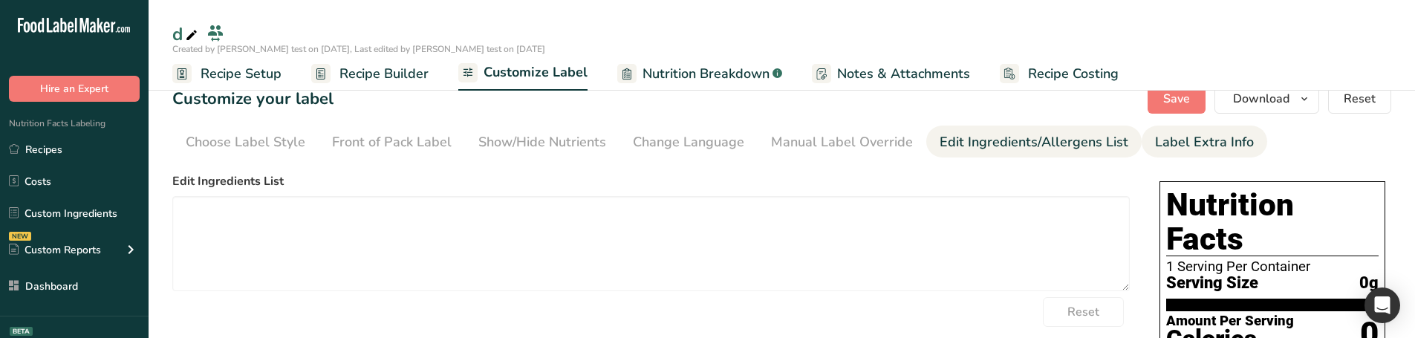
scroll to position [0, 0]
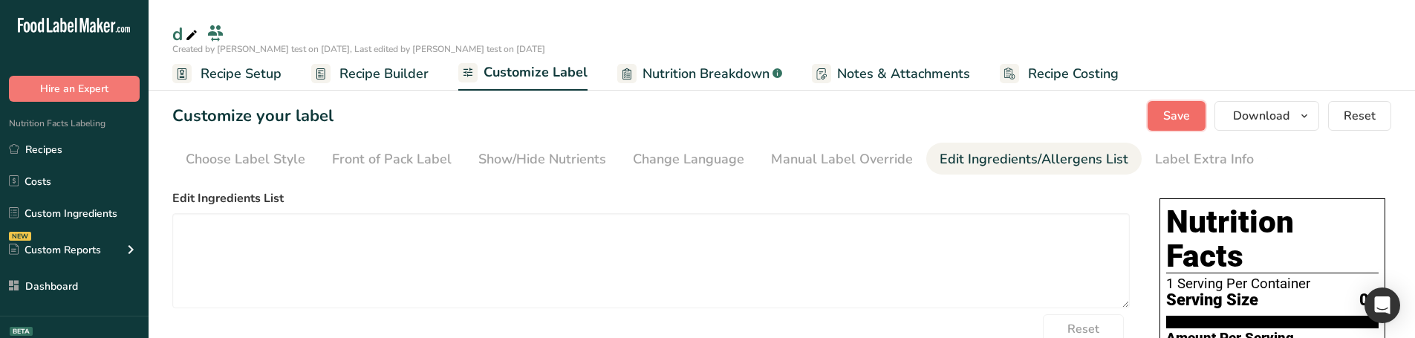
click at [1189, 120] on span "Save" at bounding box center [1176, 116] width 27 height 18
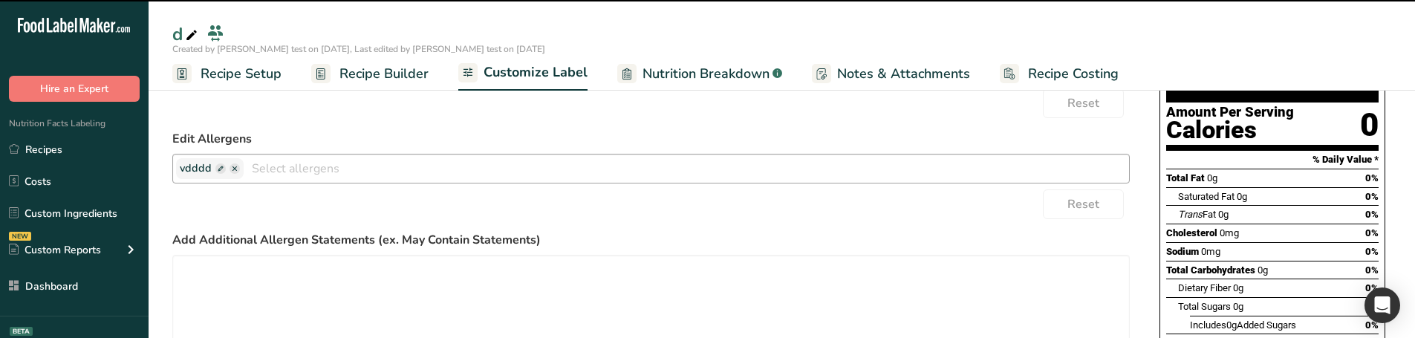
scroll to position [223, 0]
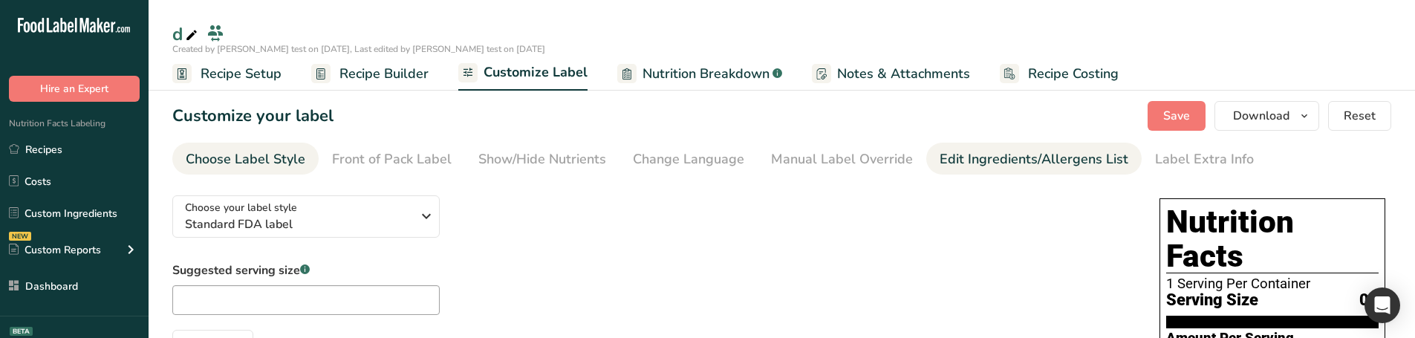
click at [961, 169] on link "Edit Ingredients/Allergens List" at bounding box center [1033, 159] width 189 height 33
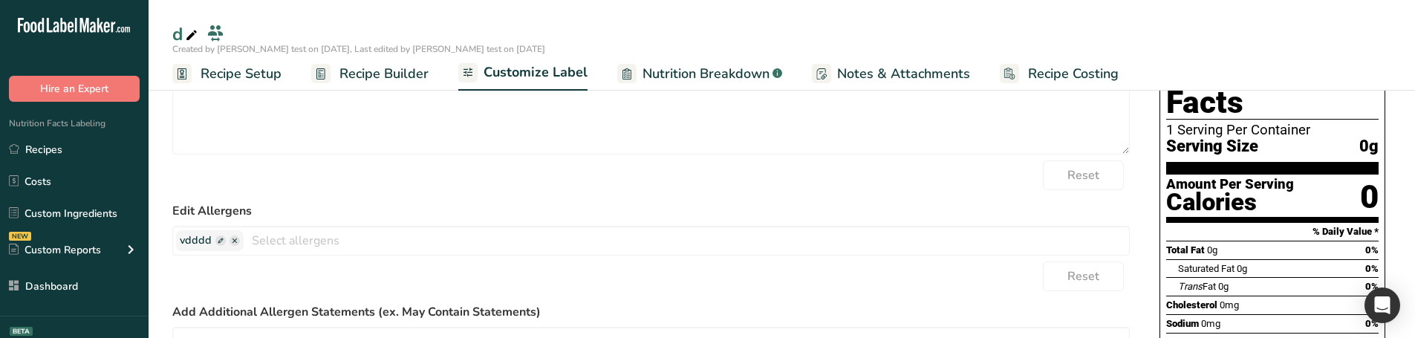
scroll to position [133, 0]
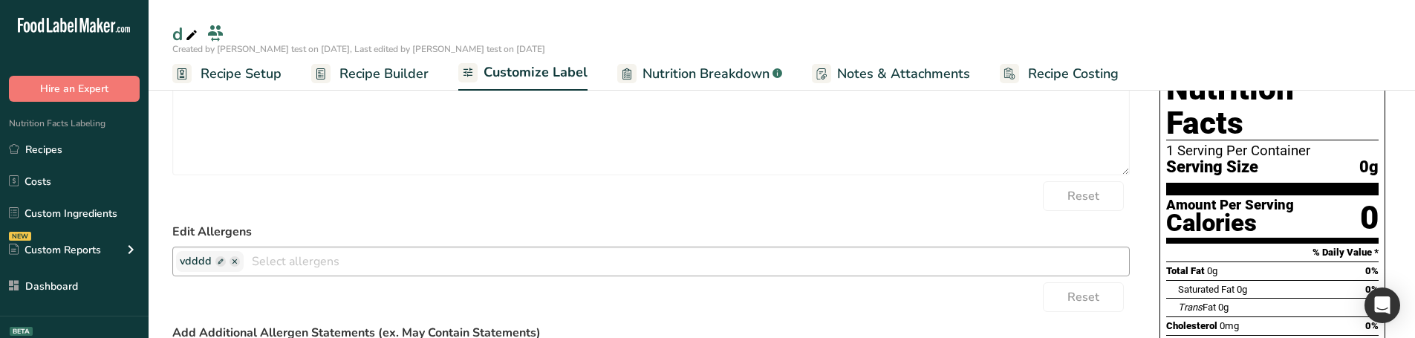
click at [218, 259] on span at bounding box center [220, 261] width 10 height 10
click at [215, 260] on span at bounding box center [220, 261] width 10 height 10
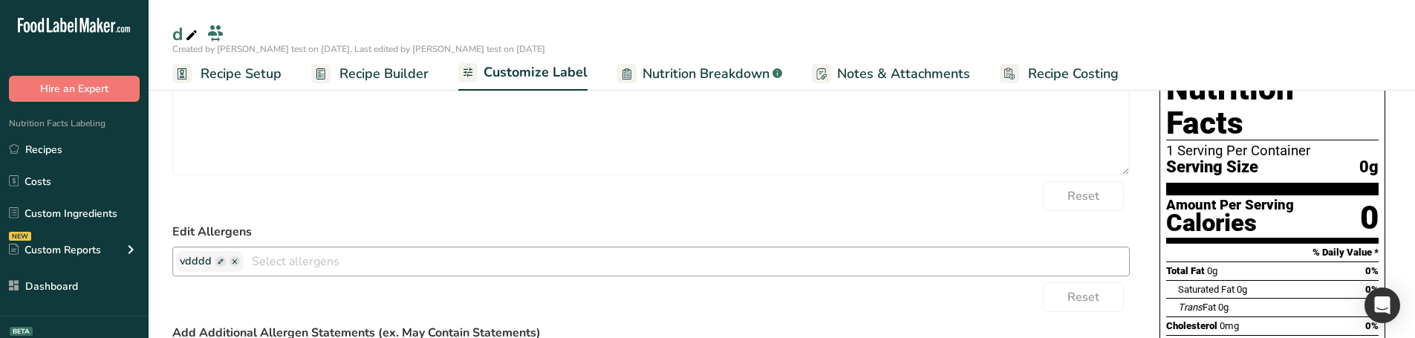
click at [215, 260] on span at bounding box center [220, 261] width 10 height 10
click at [194, 260] on span "vdddd" at bounding box center [196, 261] width 32 height 16
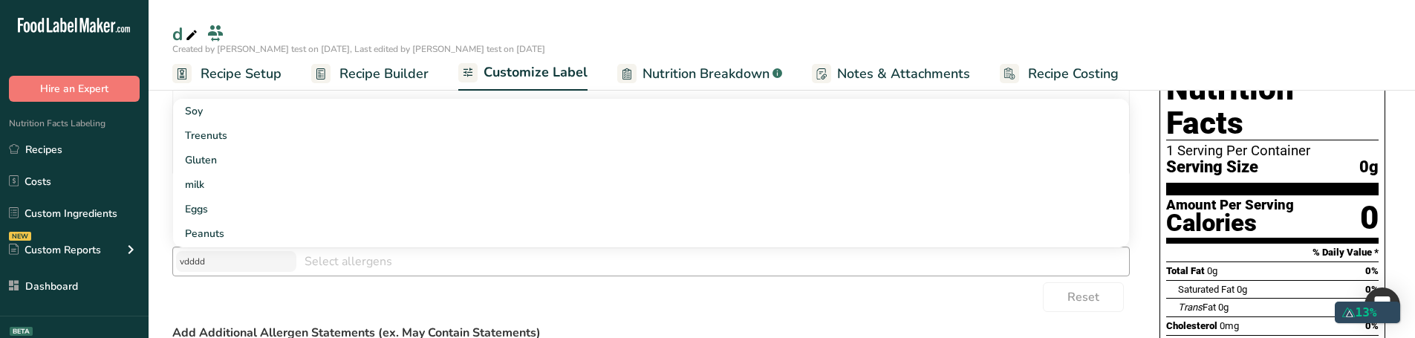
click at [182, 285] on div "Reset" at bounding box center [650, 297] width 957 height 30
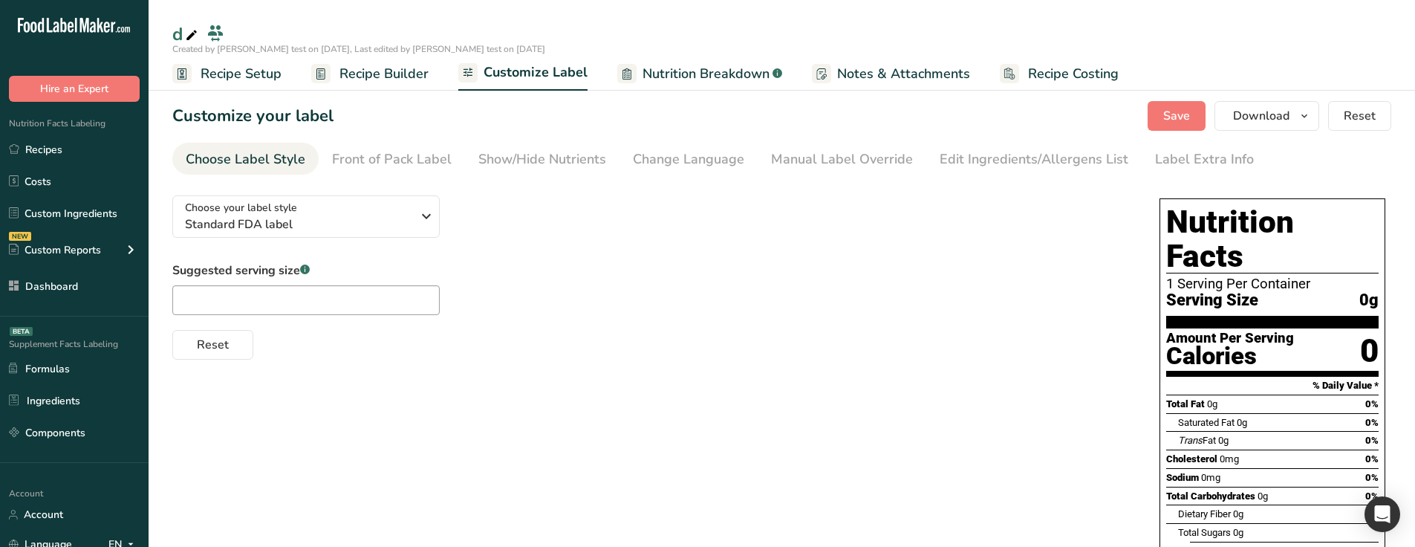
click at [861, 164] on div "Manual Label Override" at bounding box center [842, 159] width 142 height 20
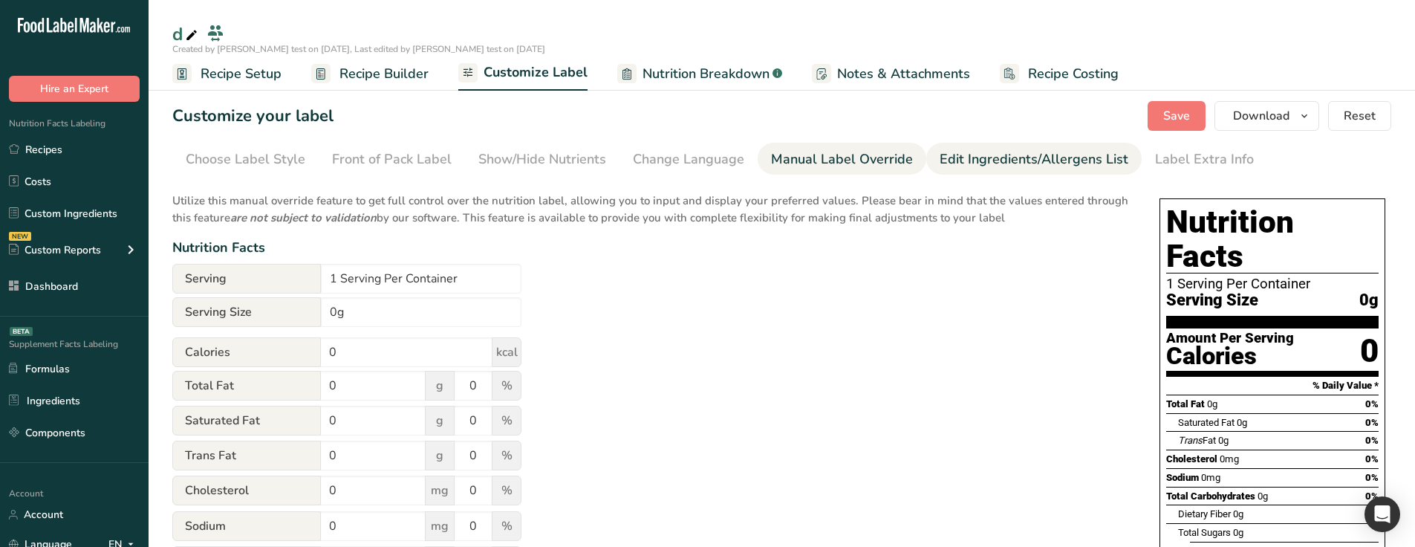
click at [1032, 159] on div "Edit Ingredients/Allergens List" at bounding box center [1033, 159] width 189 height 20
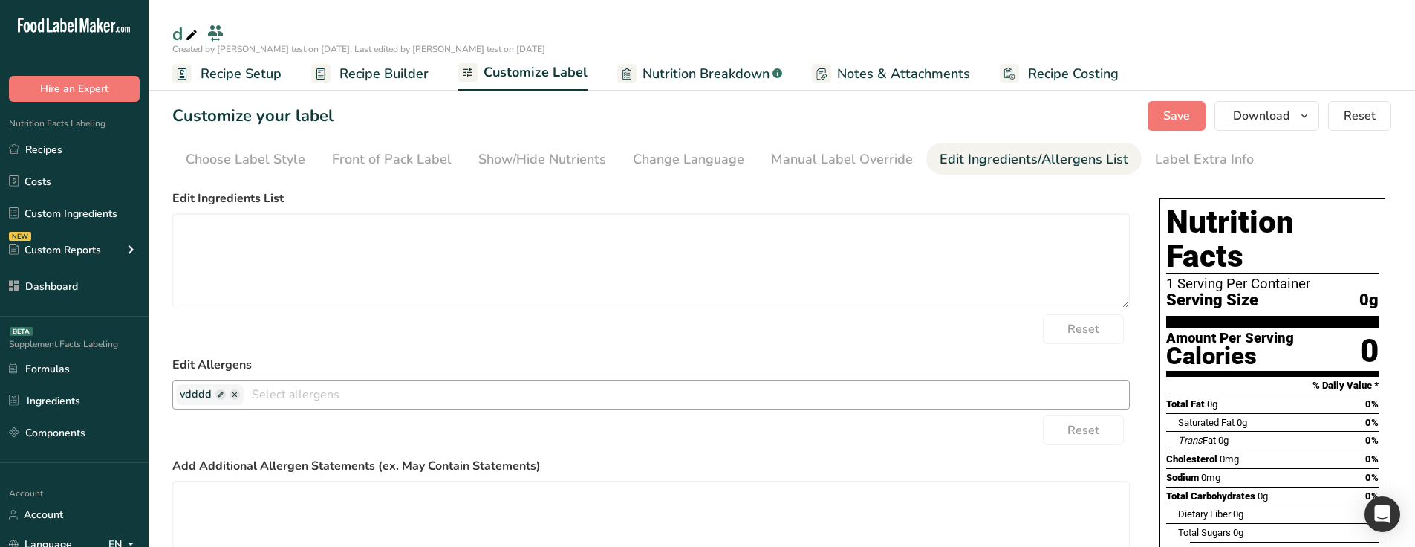
click at [218, 391] on span at bounding box center [220, 394] width 10 height 10
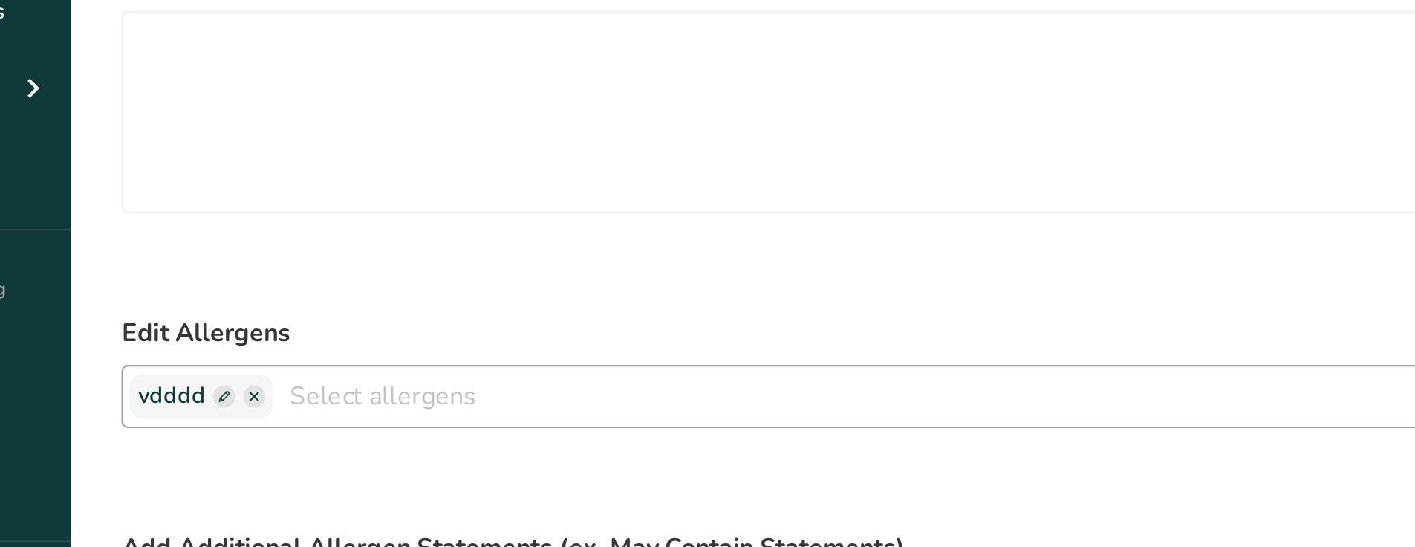
click at [232, 395] on span at bounding box center [234, 394] width 10 height 10
click at [234, 395] on span at bounding box center [234, 394] width 10 height 10
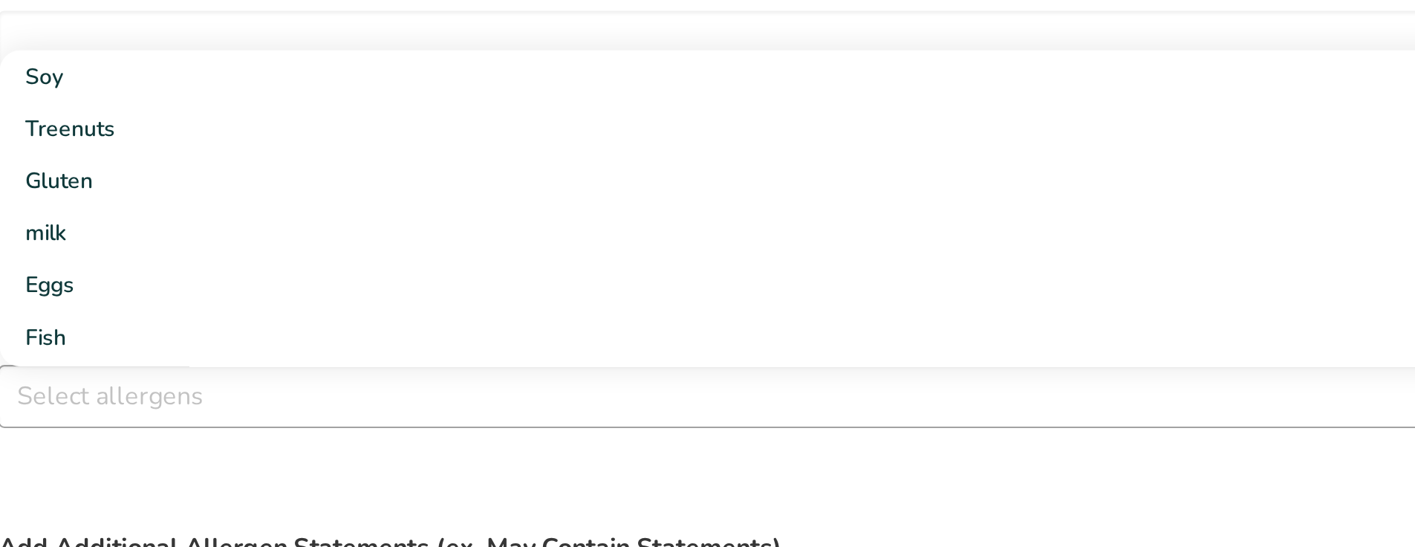
click at [284, 423] on div "Reset" at bounding box center [650, 430] width 957 height 30
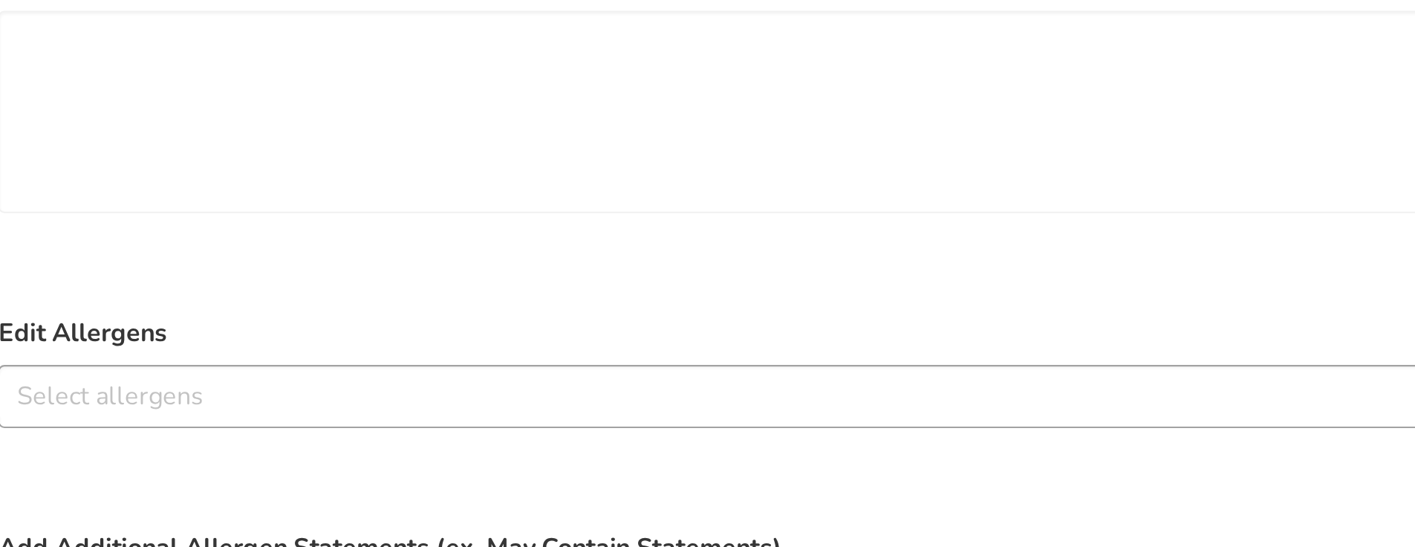
click at [250, 391] on input "text" at bounding box center [651, 393] width 956 height 23
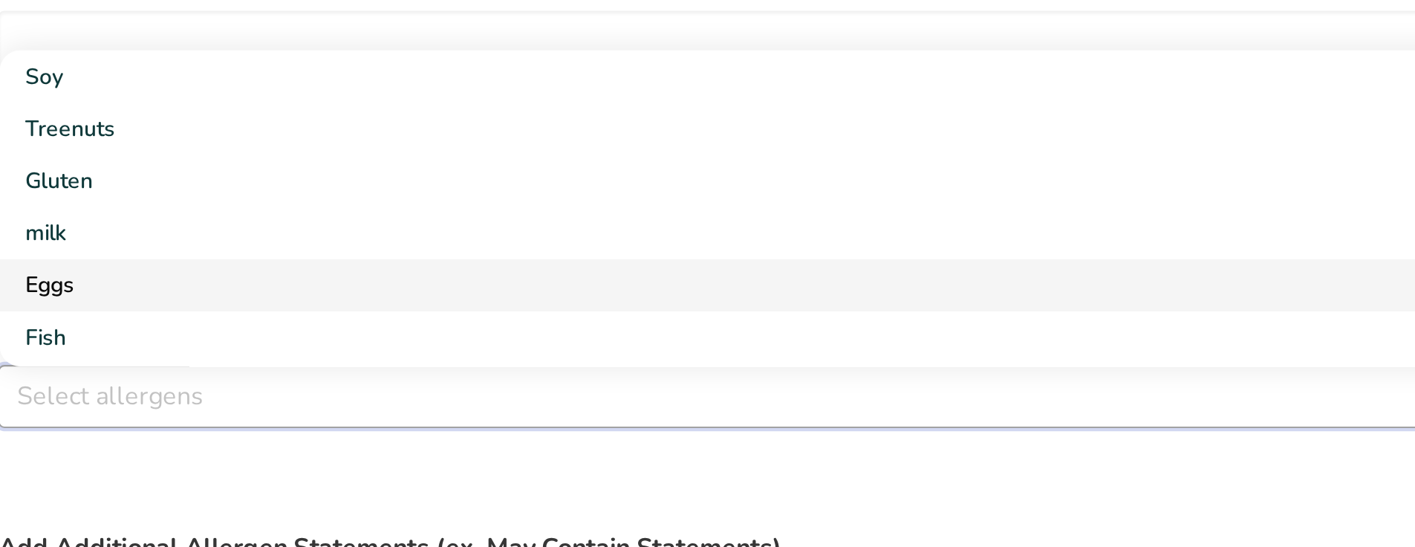
click at [257, 330] on link "Eggs" at bounding box center [651, 342] width 956 height 25
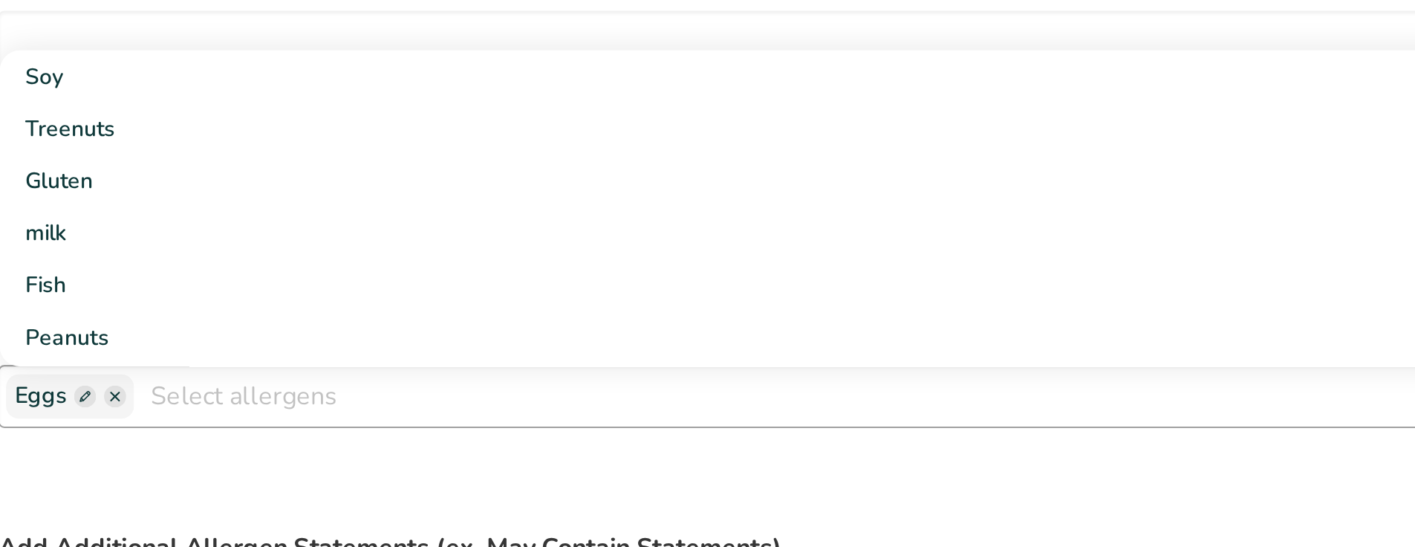
click at [225, 393] on span at bounding box center [227, 394] width 10 height 10
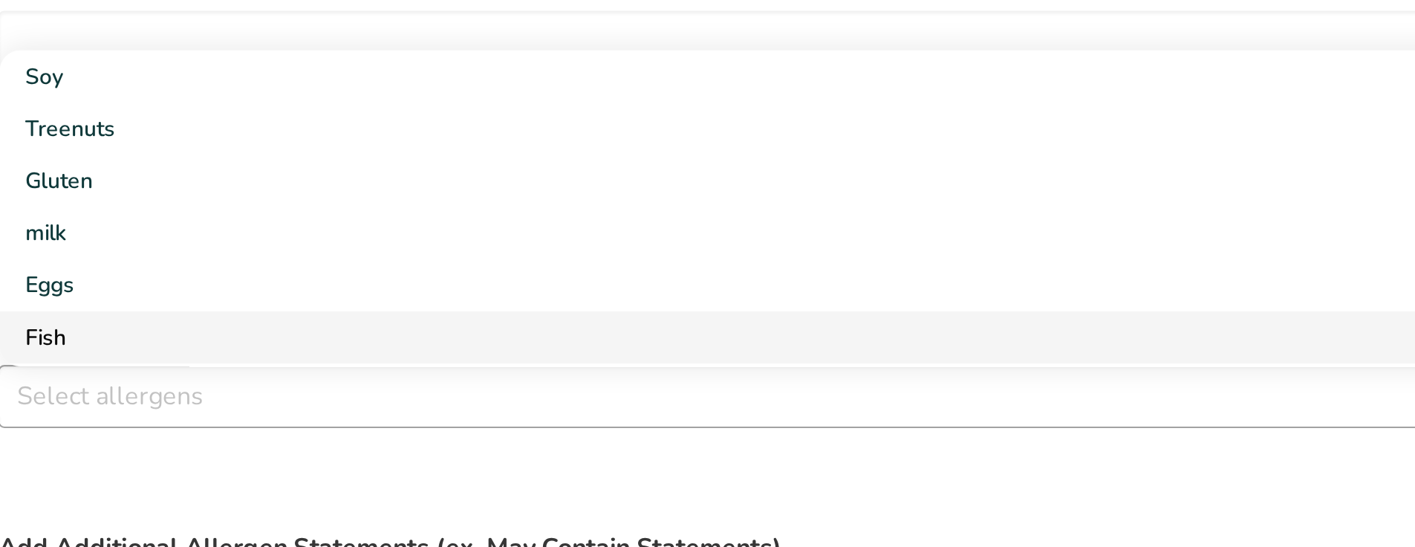
click at [224, 370] on link "Fish" at bounding box center [651, 366] width 956 height 25
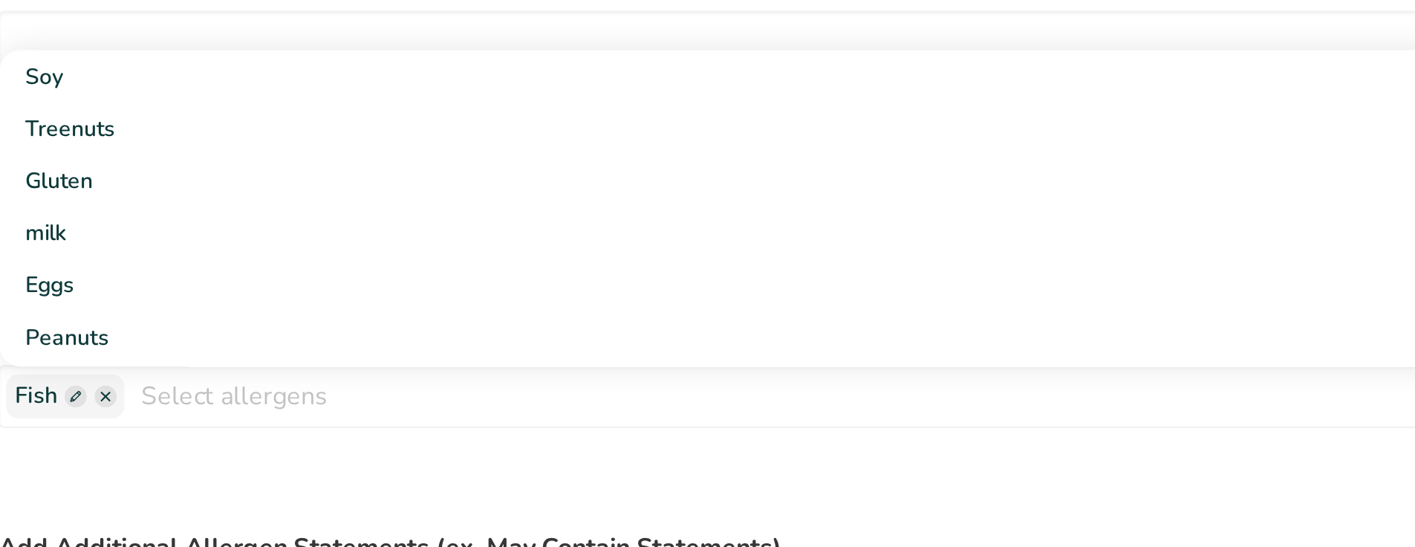
click at [237, 425] on div "Reset" at bounding box center [650, 430] width 957 height 30
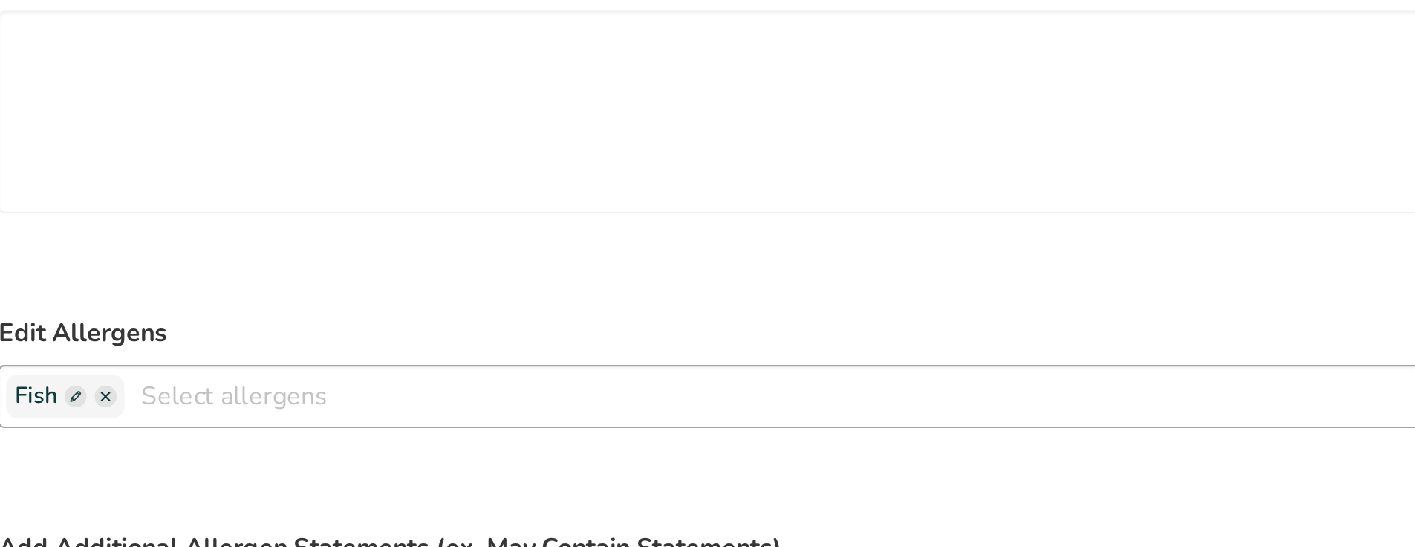
click at [206, 389] on span at bounding box center [208, 394] width 10 height 10
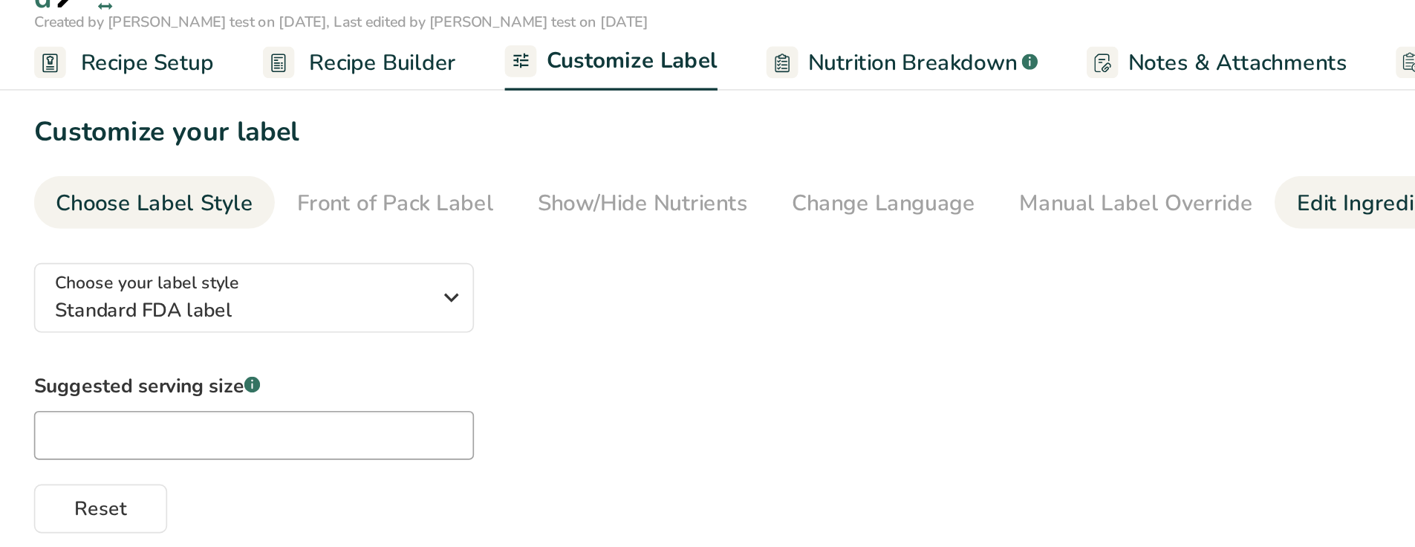
click at [951, 159] on div "Edit Ingredients/Allergens List" at bounding box center [1033, 159] width 189 height 20
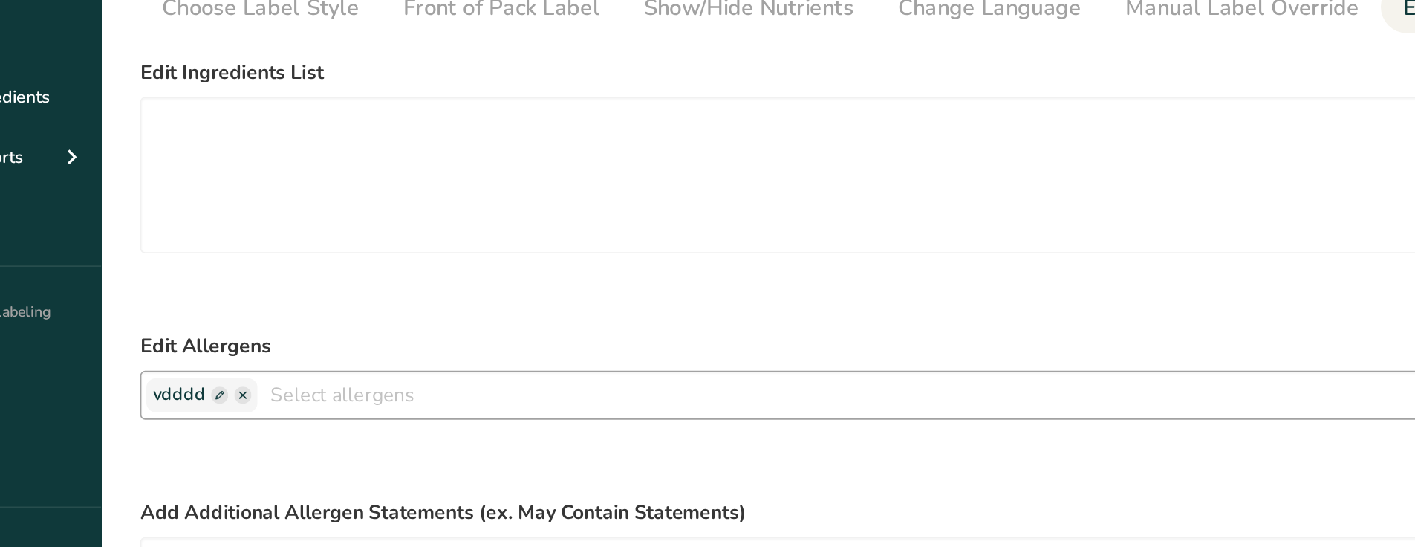
click at [215, 394] on span at bounding box center [220, 394] width 10 height 10
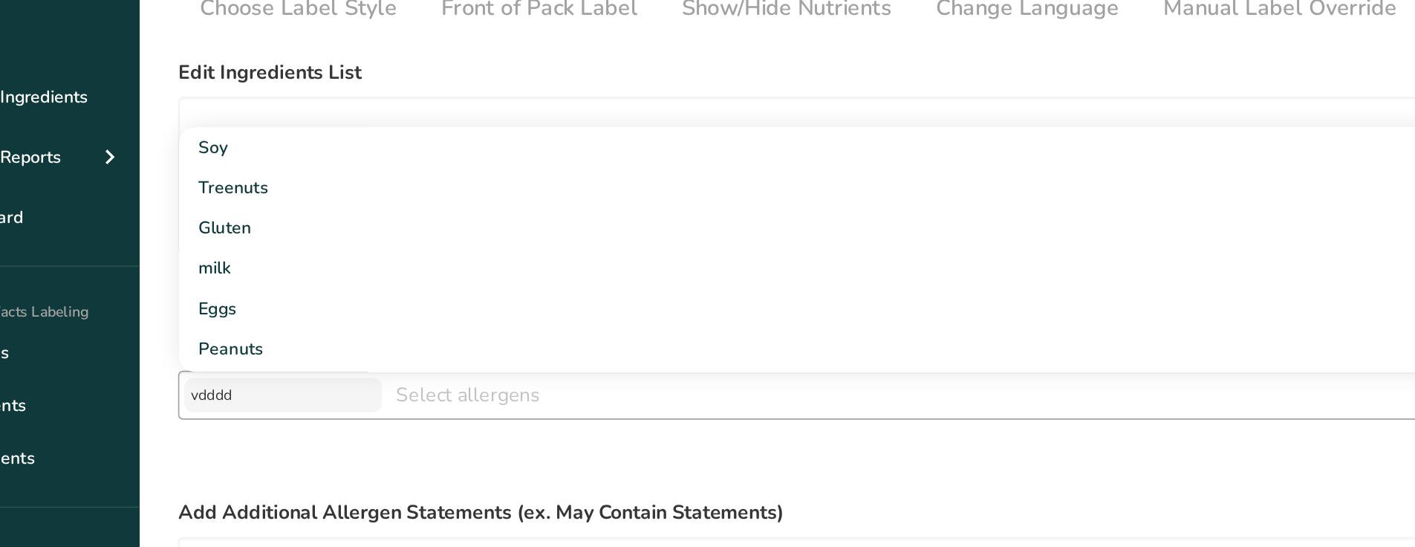
click at [227, 394] on input "vdddd" at bounding box center [236, 394] width 113 height 19
click at [239, 424] on div "Reset" at bounding box center [650, 430] width 957 height 30
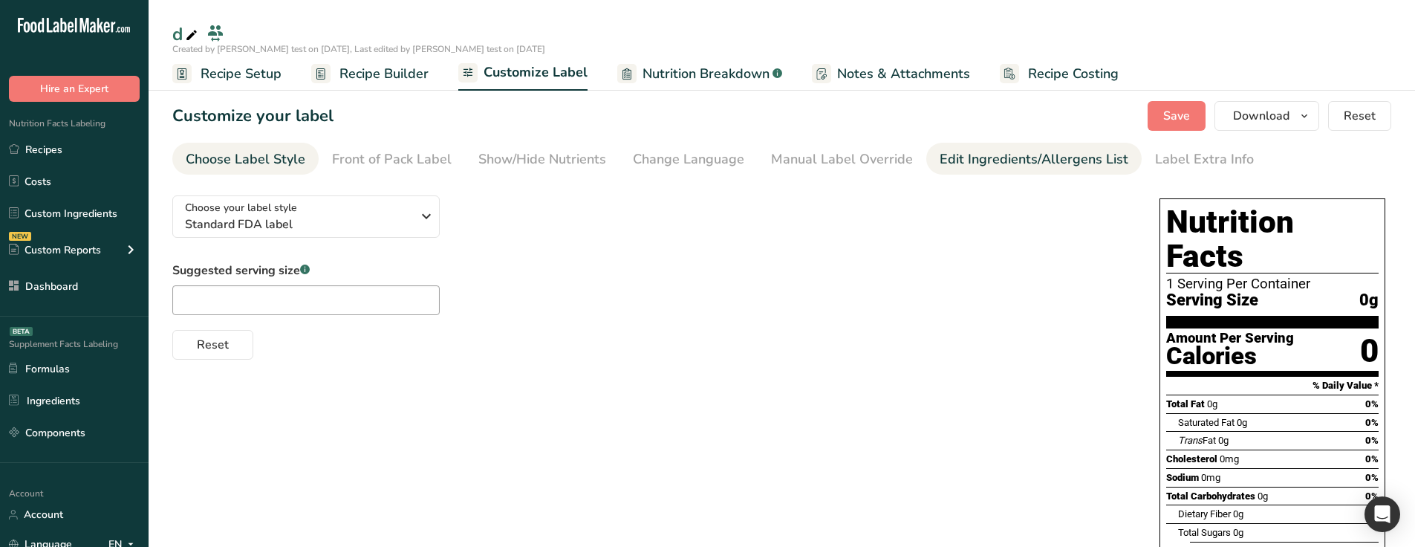
click at [985, 145] on link "Edit Ingredients/Allergens List" at bounding box center [1033, 159] width 189 height 33
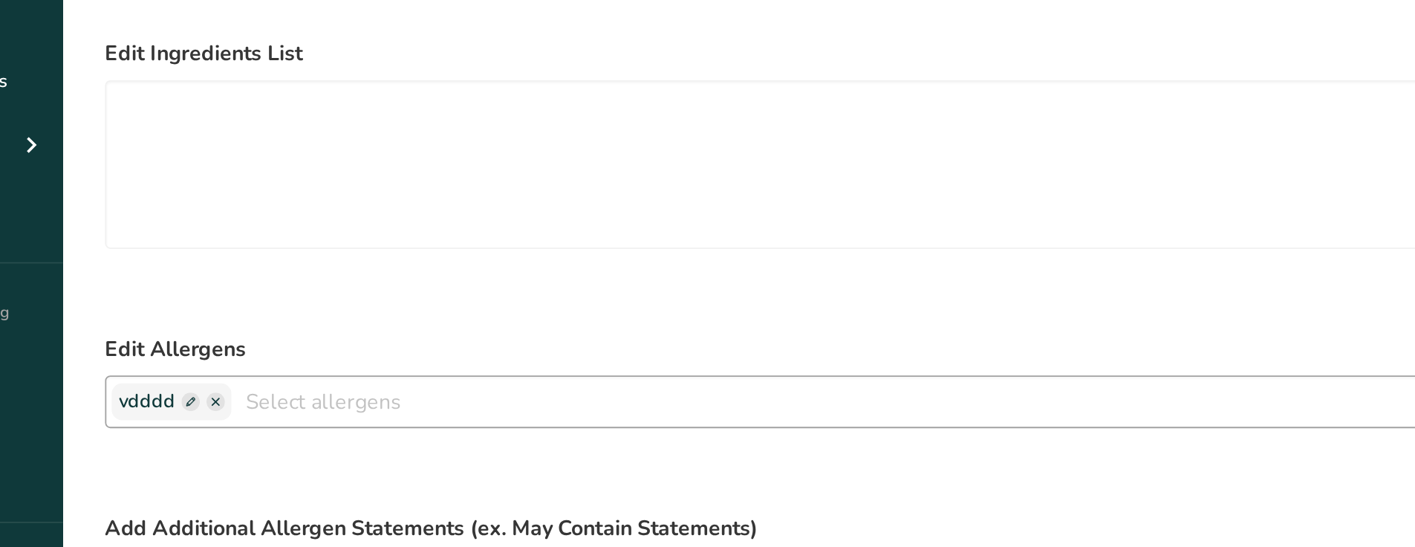
click at [219, 391] on span at bounding box center [220, 394] width 10 height 10
click at [220, 393] on span at bounding box center [220, 394] width 10 height 10
click at [232, 393] on span at bounding box center [234, 394] width 10 height 10
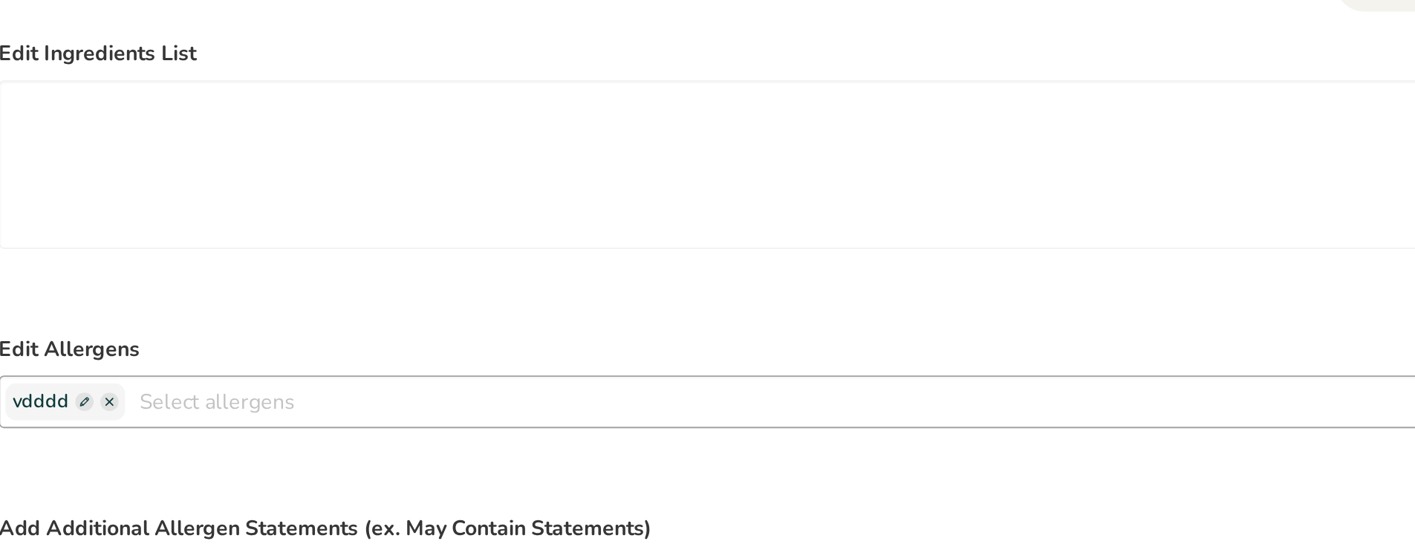
click at [292, 393] on input "text" at bounding box center [686, 393] width 885 height 23
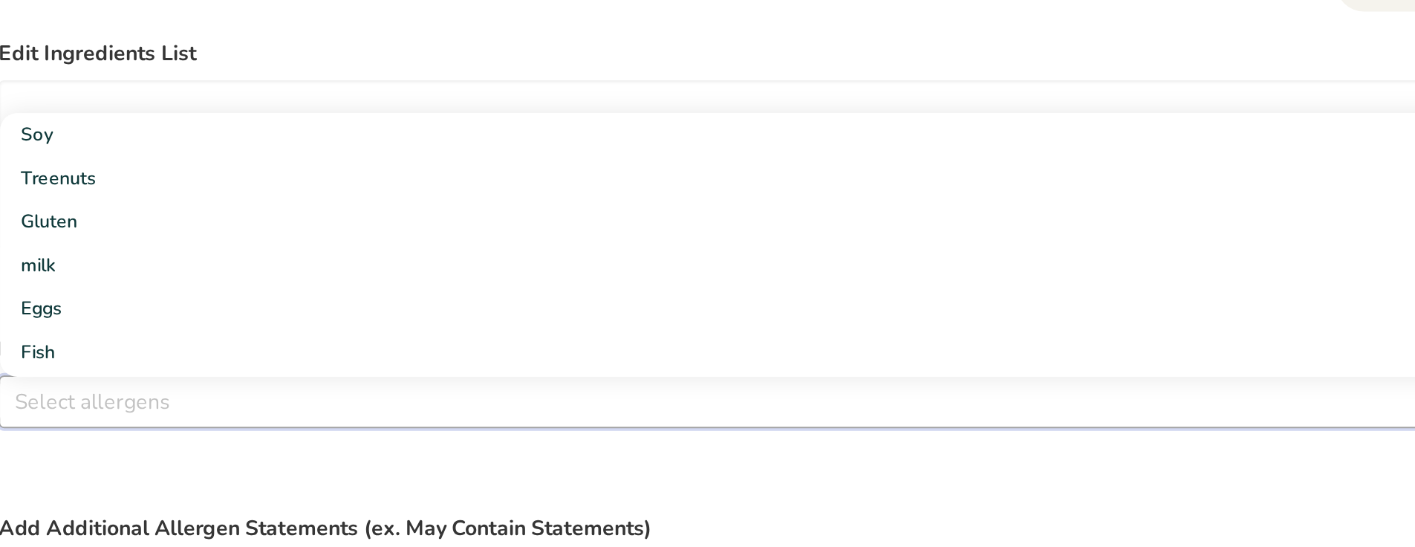
click at [268, 432] on div "Reset" at bounding box center [650, 430] width 957 height 30
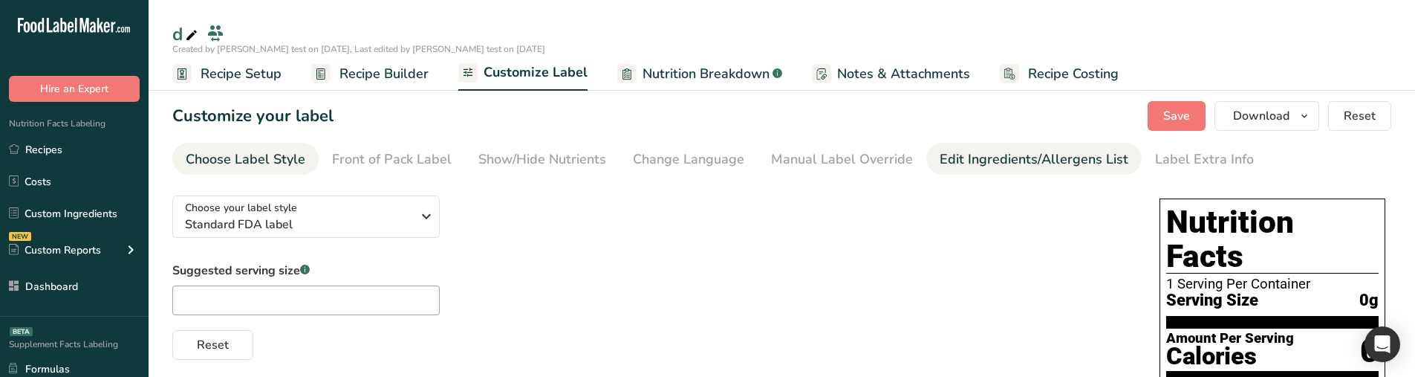
click at [968, 152] on div "Edit Ingredients/Allergens List" at bounding box center [1033, 159] width 189 height 20
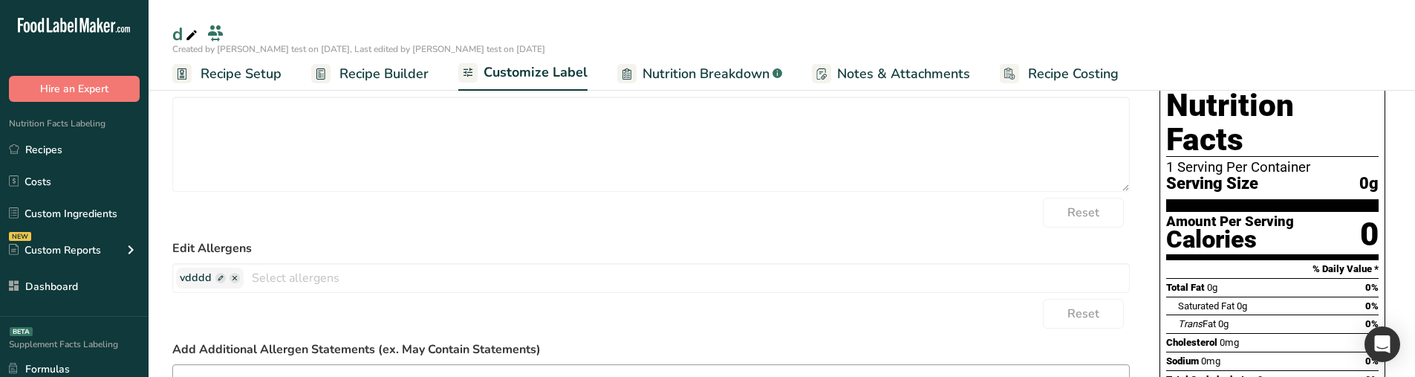
scroll to position [117, 0]
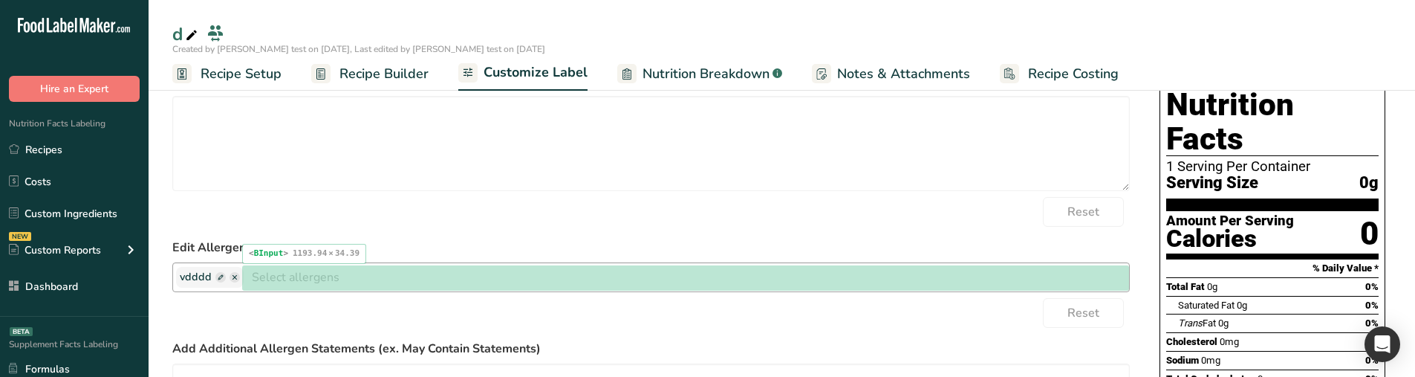
click at [345, 272] on input "text" at bounding box center [686, 276] width 885 height 23
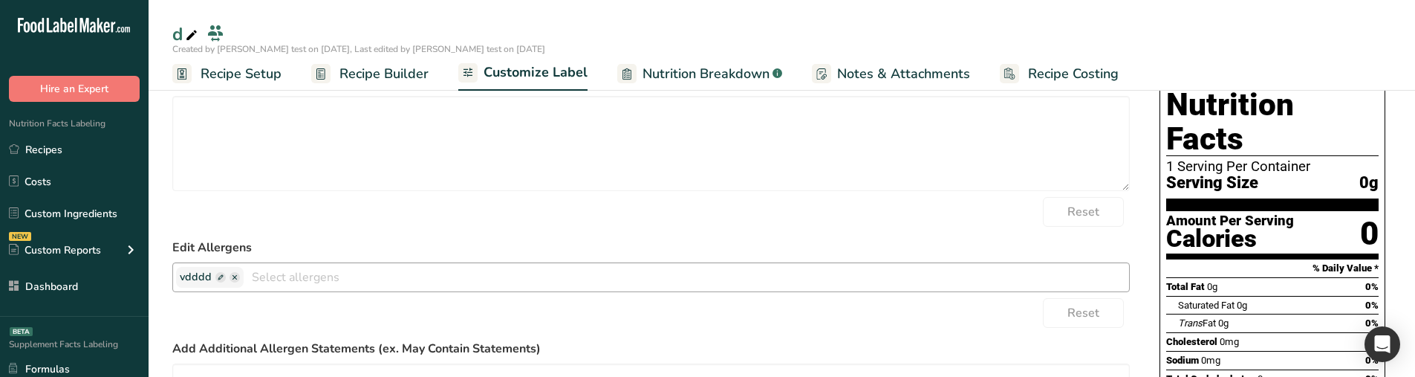
click at [215, 277] on span at bounding box center [220, 277] width 10 height 10
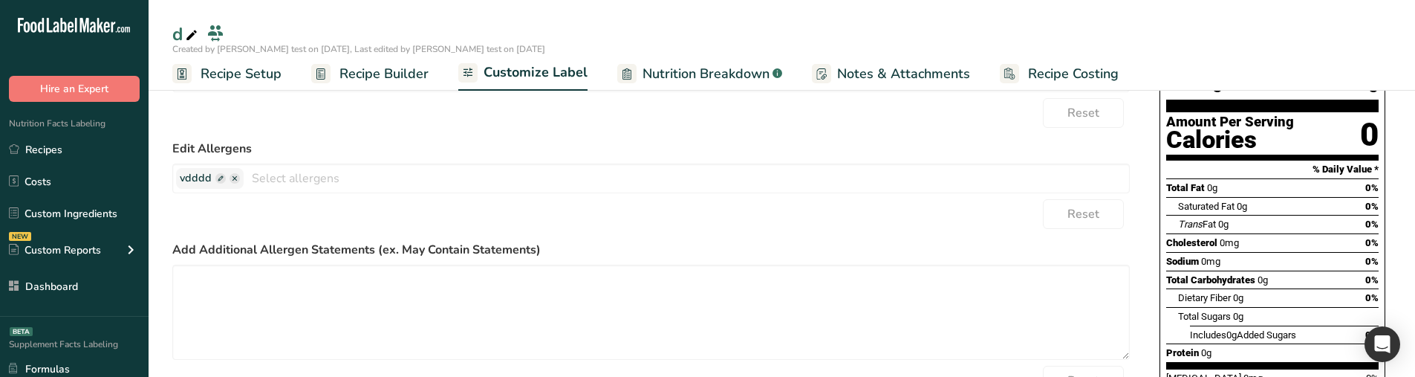
scroll to position [228, 0]
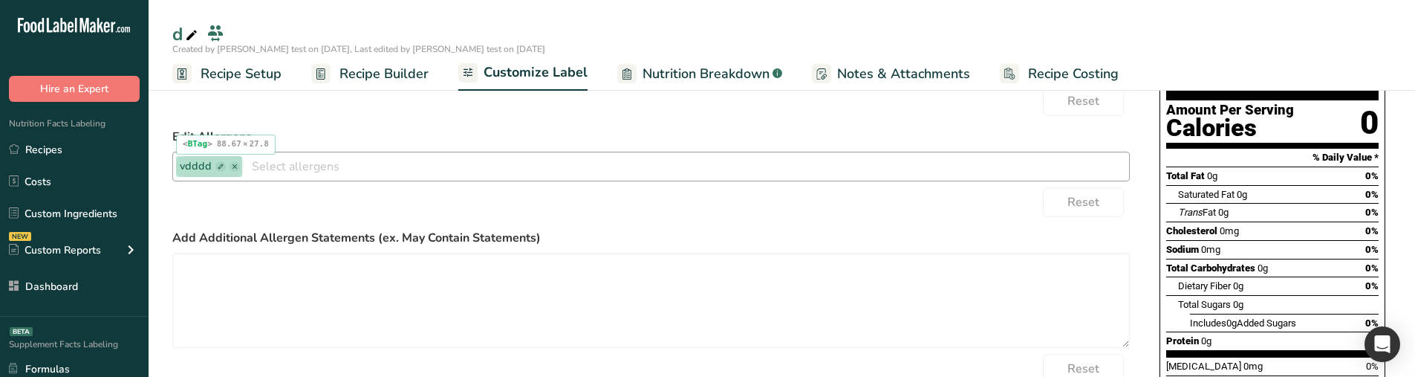
click at [215, 172] on span "vdddd" at bounding box center [209, 166] width 59 height 16
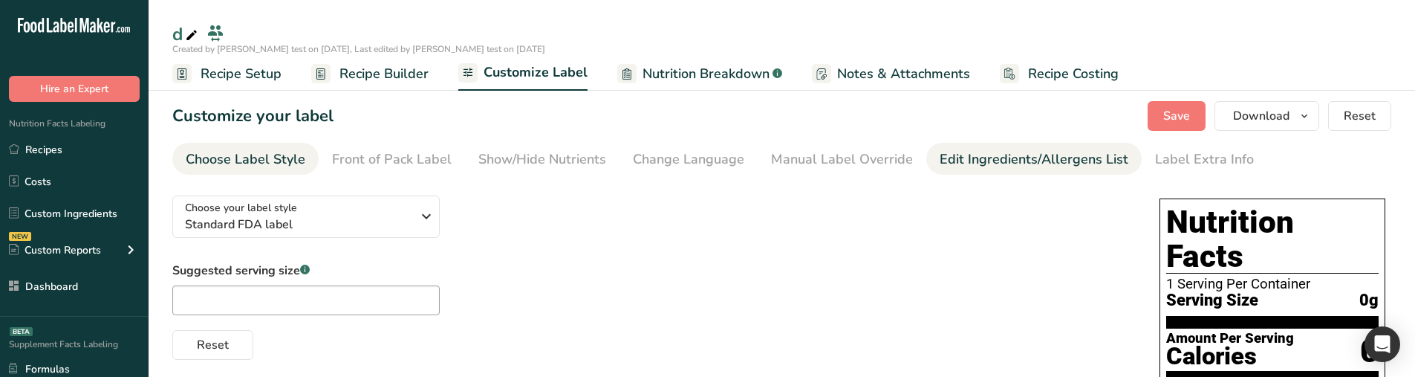
click at [926, 151] on li "Edit Ingredients/Allergens List" at bounding box center [1033, 159] width 215 height 32
click at [959, 143] on link "Edit Ingredients/Allergens List" at bounding box center [1033, 159] width 189 height 33
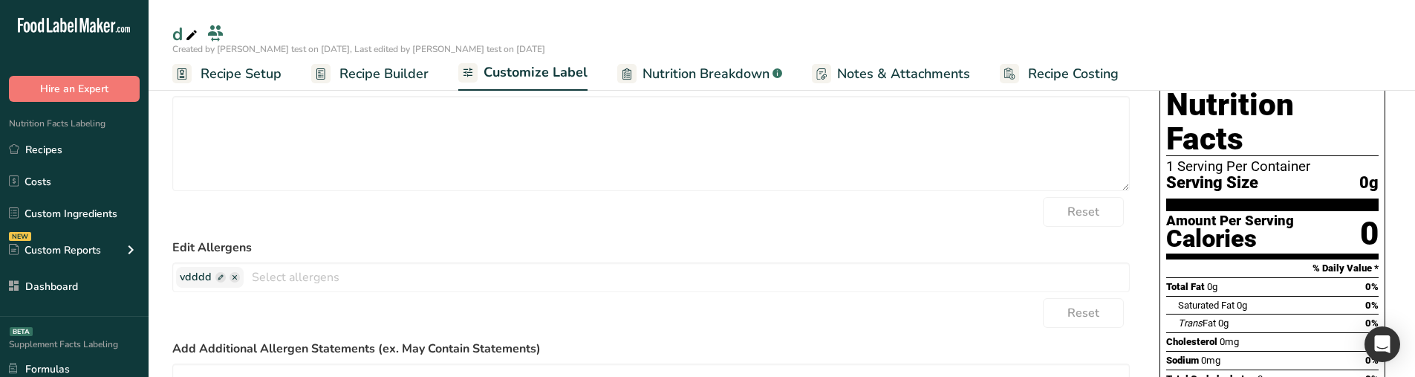
scroll to position [149, 0]
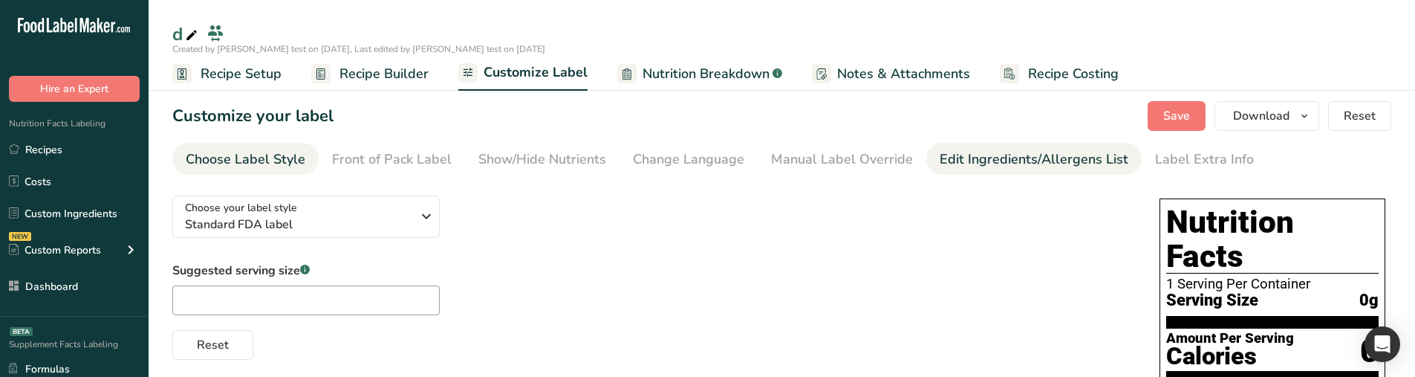
click at [961, 155] on div "Edit Ingredients/Allergens List" at bounding box center [1033, 159] width 189 height 20
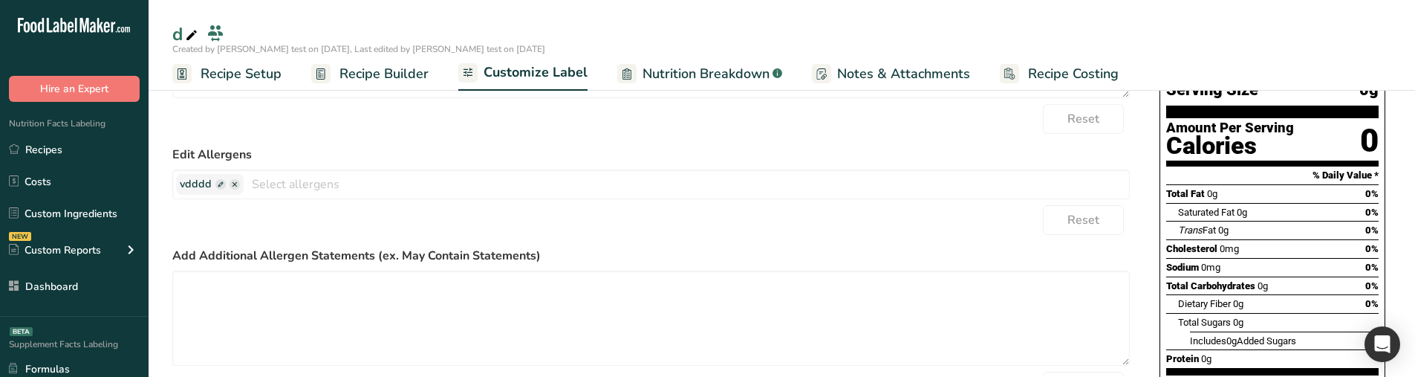
scroll to position [223, 0]
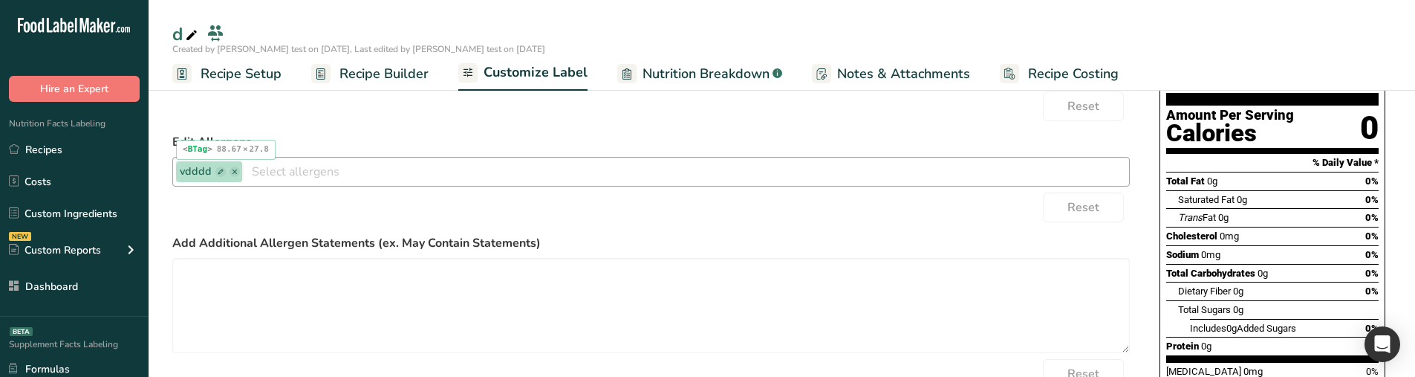
click at [211, 171] on span "vdddd" at bounding box center [209, 171] width 59 height 16
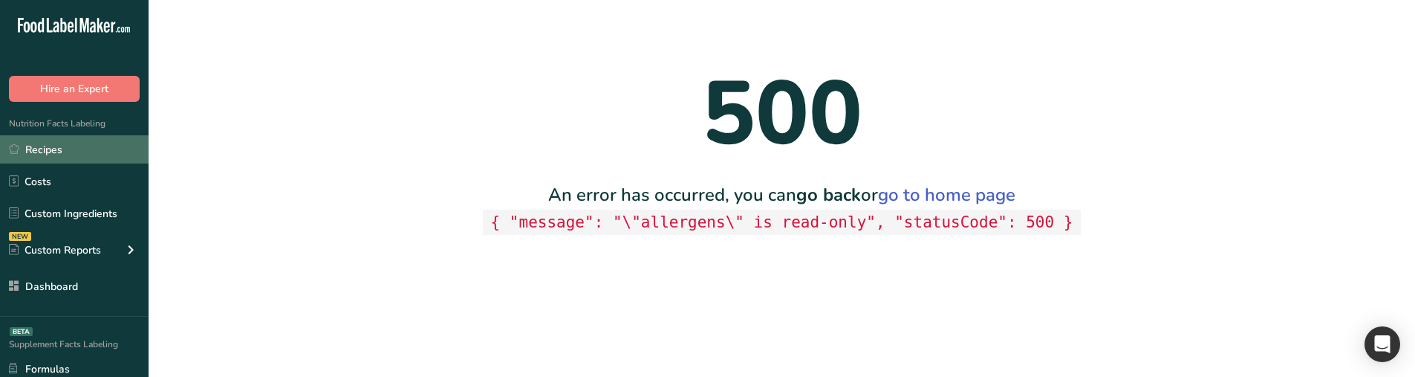
scroll to position [0, 0]
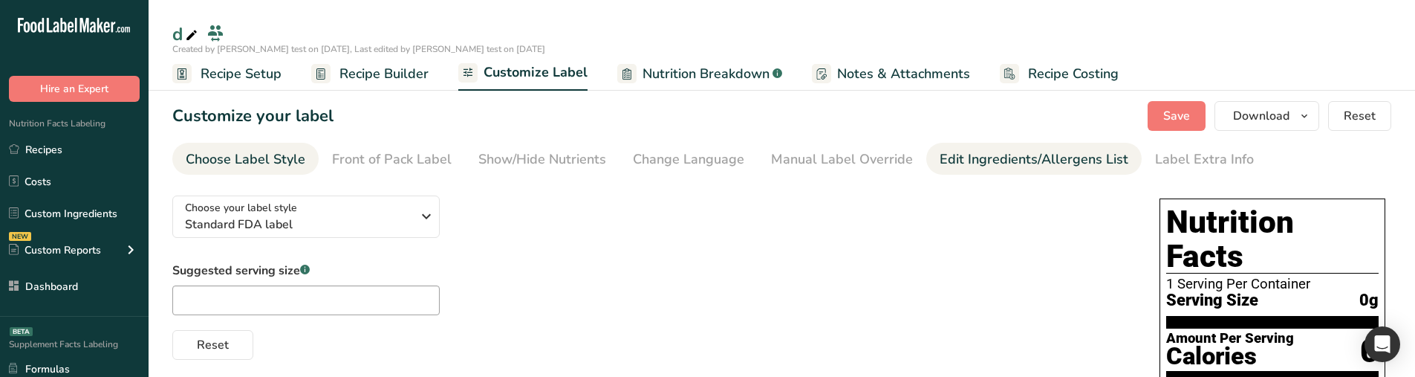
click at [957, 164] on div "Edit Ingredients/Allergens List" at bounding box center [1033, 159] width 189 height 20
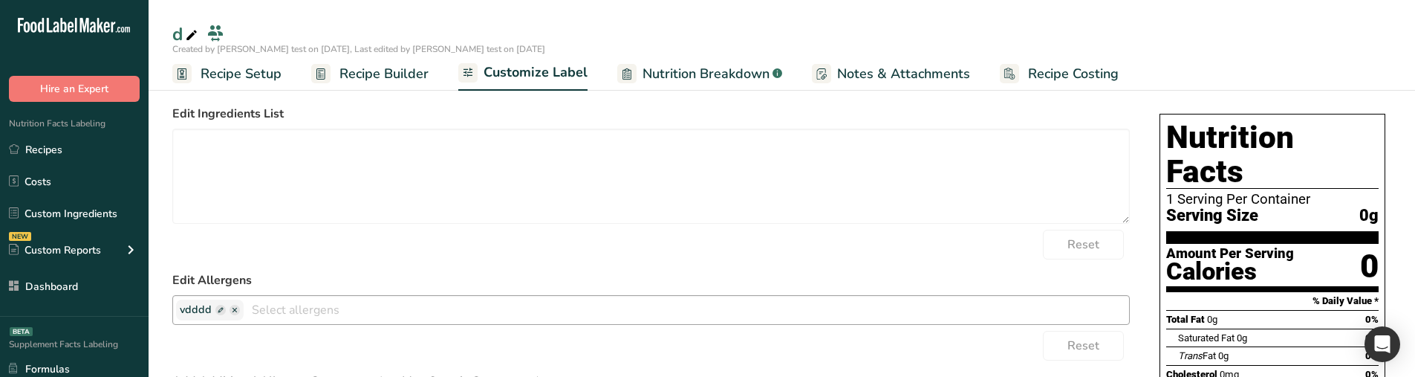
scroll to position [149, 0]
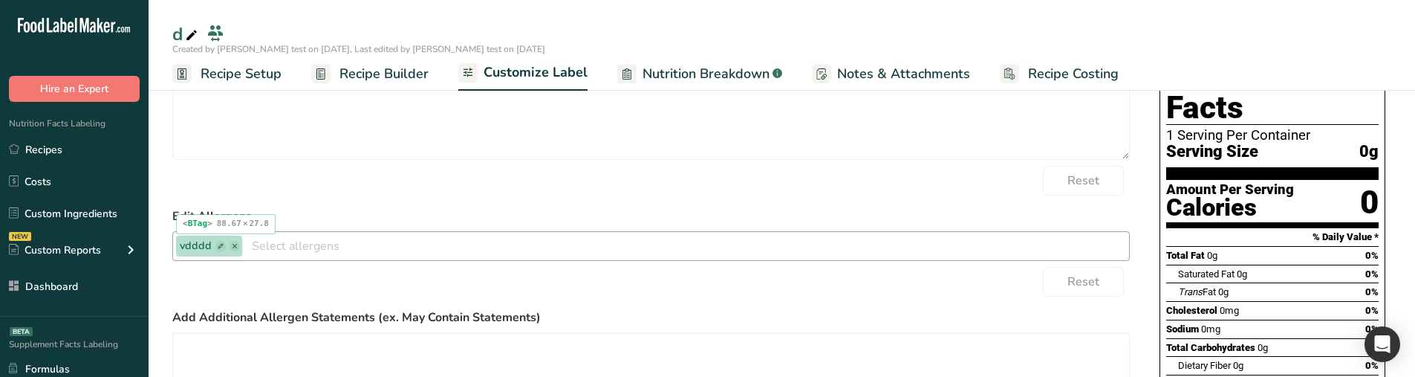
click at [193, 255] on span "vdddd" at bounding box center [209, 245] width 67 height 21
click at [218, 244] on span at bounding box center [220, 246] width 10 height 10
click at [231, 255] on input "vdddd" at bounding box center [236, 245] width 113 height 19
type input "vddddeee"
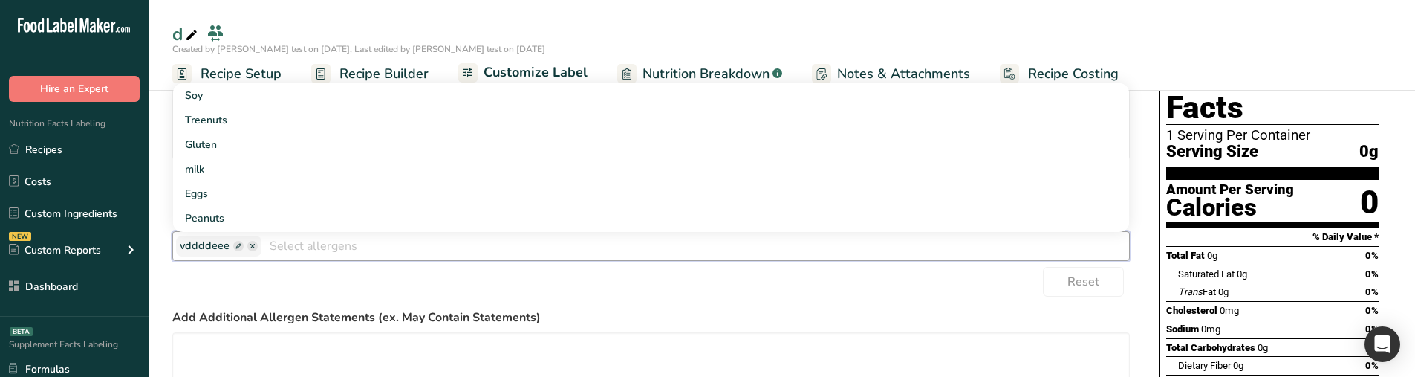
click at [301, 252] on input "text" at bounding box center [694, 245] width 867 height 23
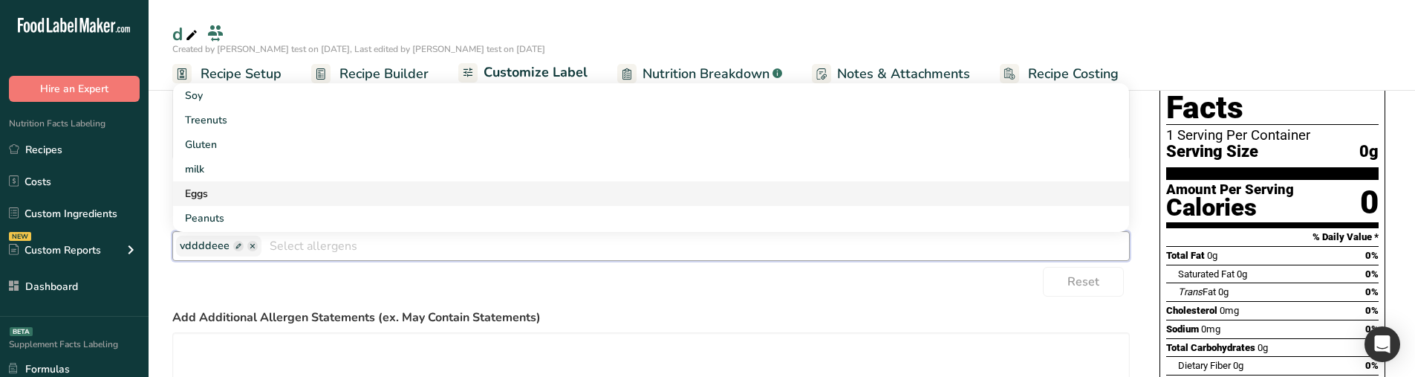
click at [287, 183] on link "Eggs" at bounding box center [651, 193] width 956 height 25
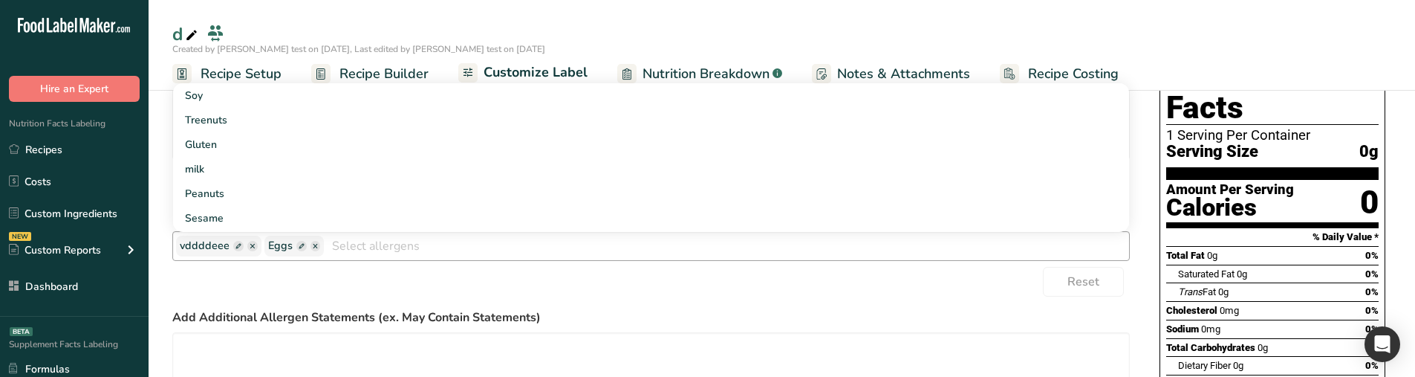
drag, startPoint x: 293, startPoint y: 301, endPoint x: 296, endPoint y: 255, distance: 46.9
click at [294, 301] on form "Edit Ingredients List Reset Edit Allergens vddddeee Eggs Soy Treenuts Gluten mi…" at bounding box center [650, 278] width 957 height 475
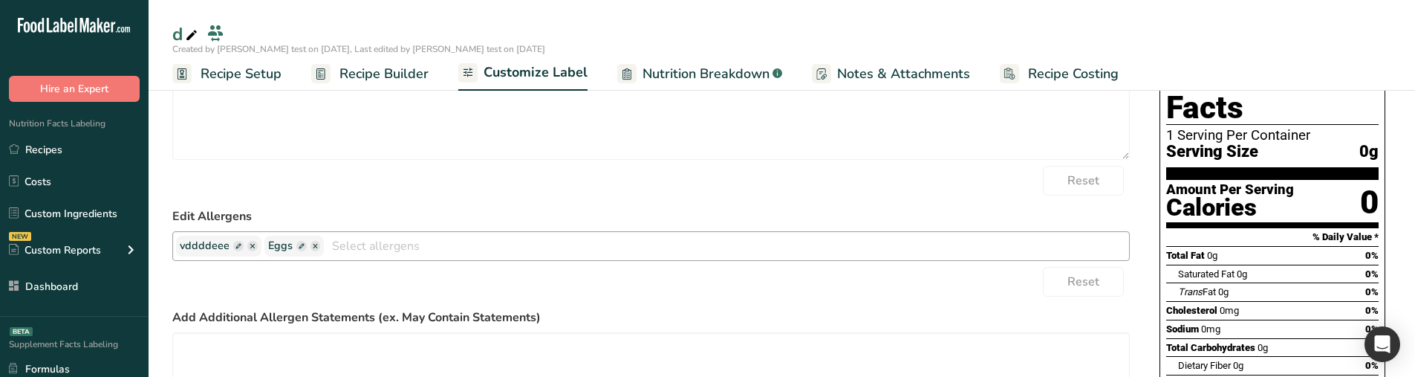
click at [361, 243] on input "text" at bounding box center [726, 245] width 805 height 23
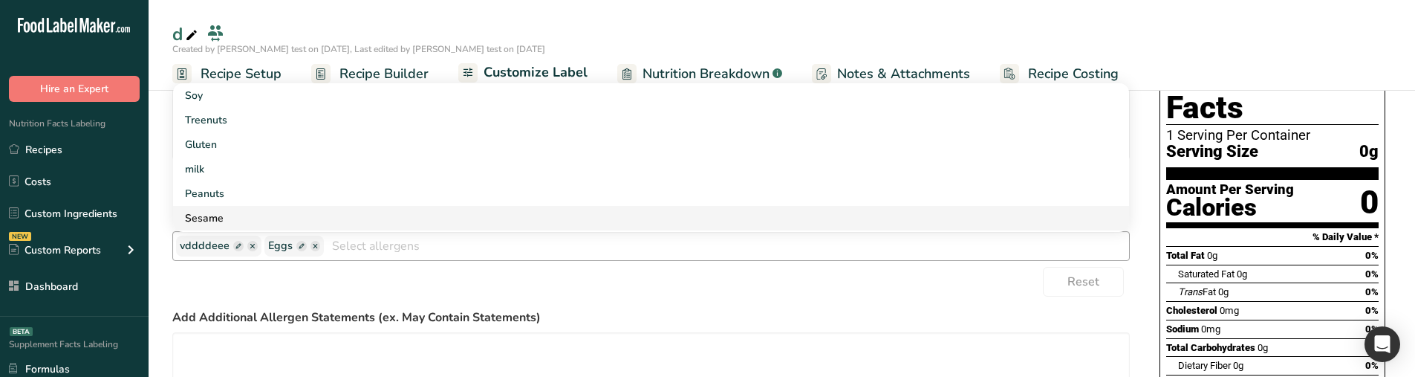
click at [300, 229] on link "Sesame" at bounding box center [651, 218] width 956 height 25
click at [374, 249] on span at bounding box center [379, 246] width 10 height 10
click at [374, 249] on input "text" at bounding box center [387, 245] width 113 height 19
type input "sesamessam"
click at [447, 282] on div "Reset" at bounding box center [650, 282] width 957 height 30
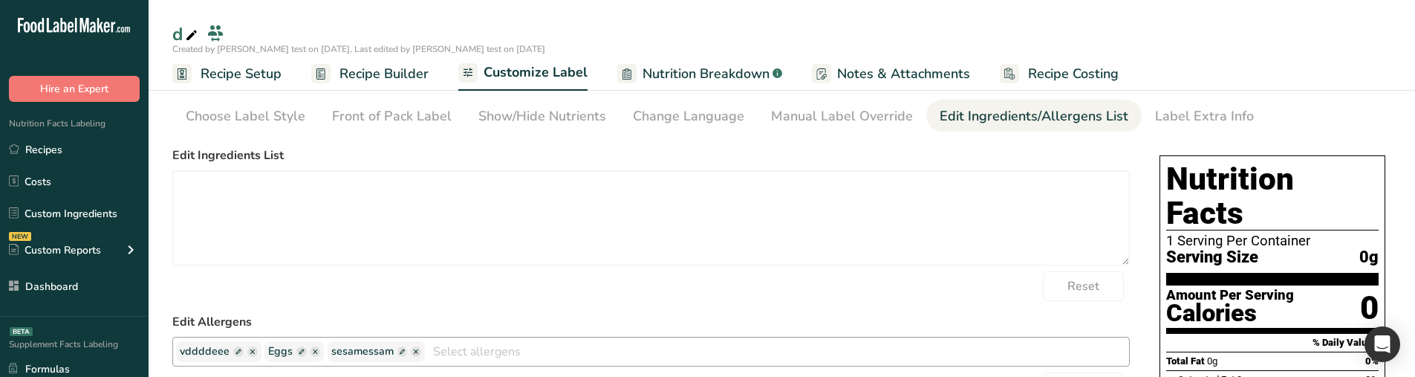
scroll to position [0, 0]
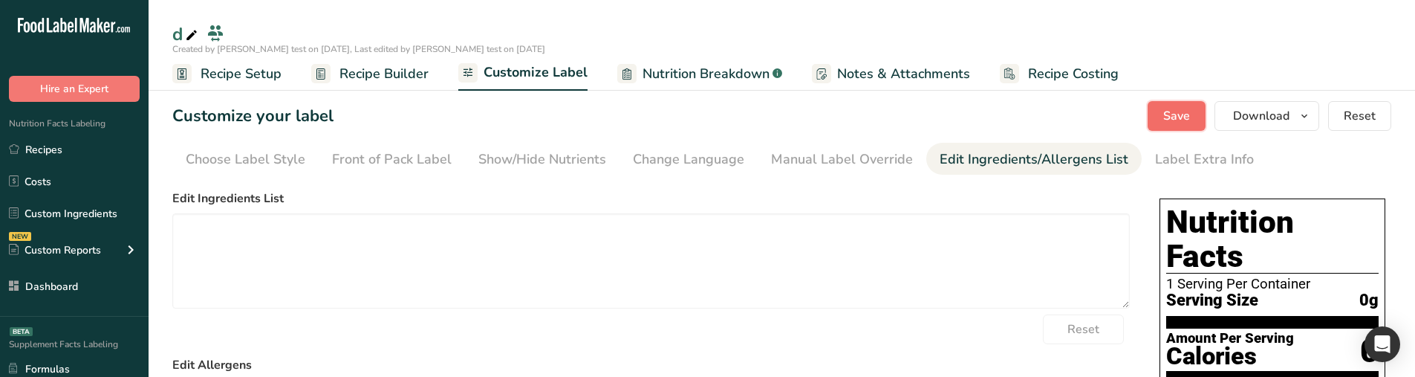
click at [1174, 123] on span "Save" at bounding box center [1176, 116] width 27 height 18
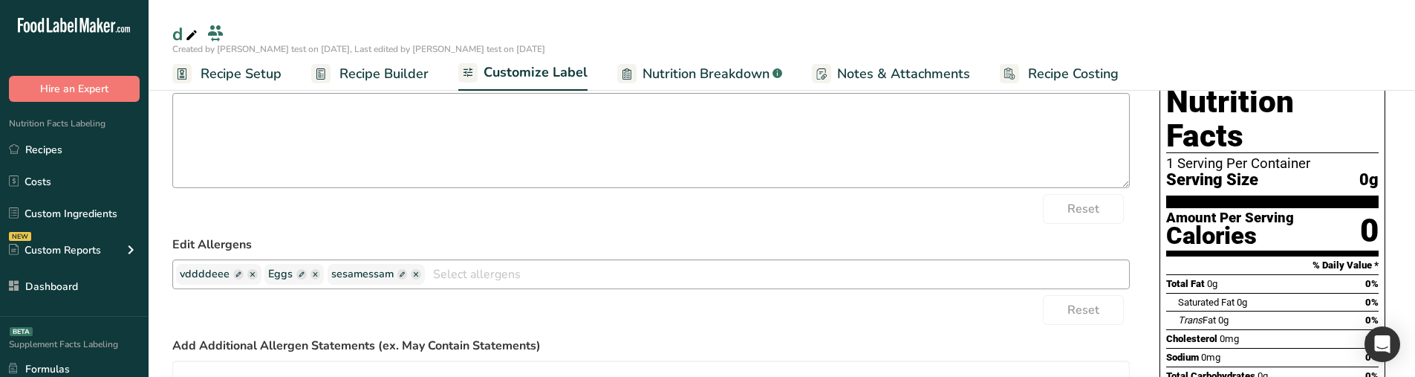
scroll to position [149, 0]
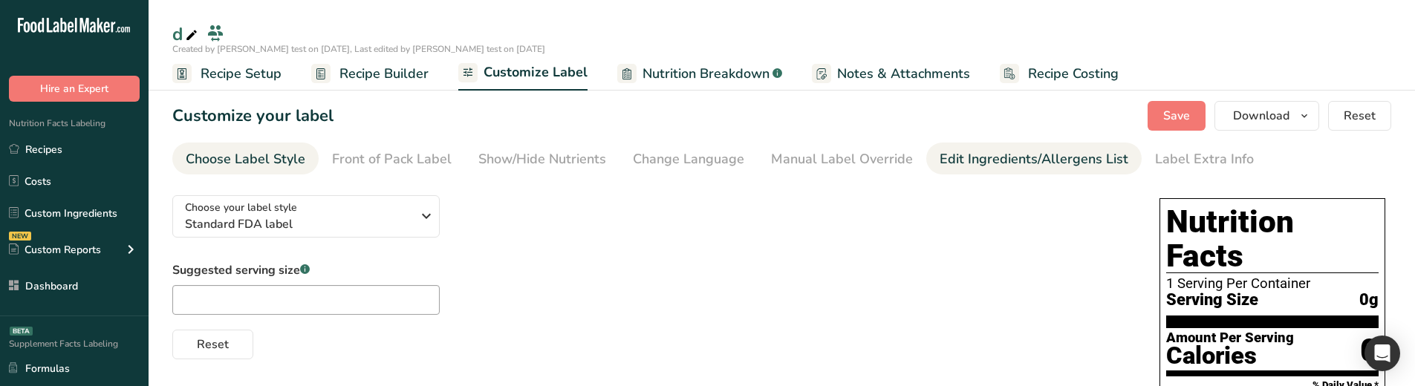
click at [987, 162] on div "Edit Ingredients/Allergens List" at bounding box center [1033, 159] width 189 height 20
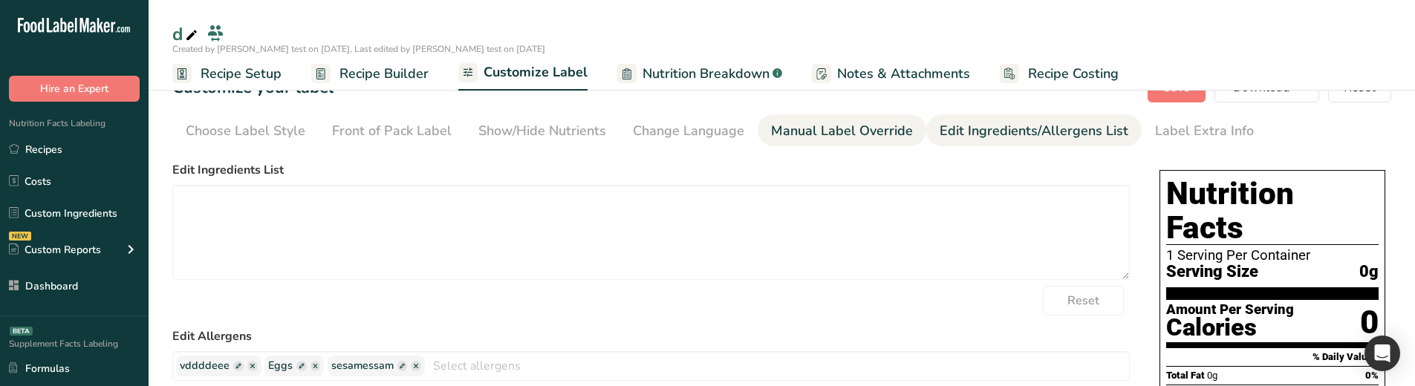
scroll to position [149, 0]
